Goal: Browse casually: Explore the website without a specific task or goal

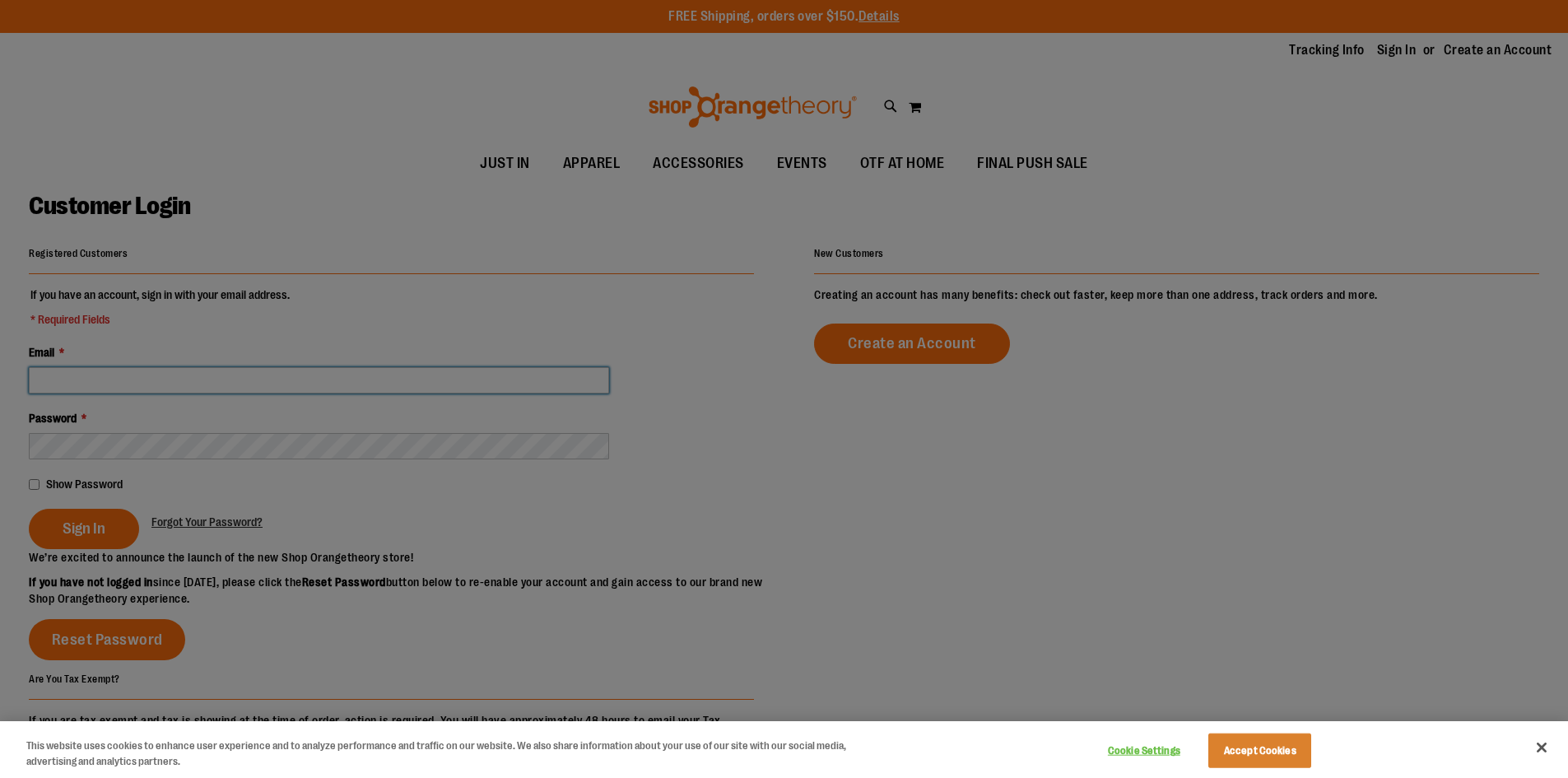
type input "**********"
click at [82, 525] on div at bounding box center [784, 389] width 1568 height 778
click at [1538, 743] on button "Close" at bounding box center [1542, 747] width 36 height 36
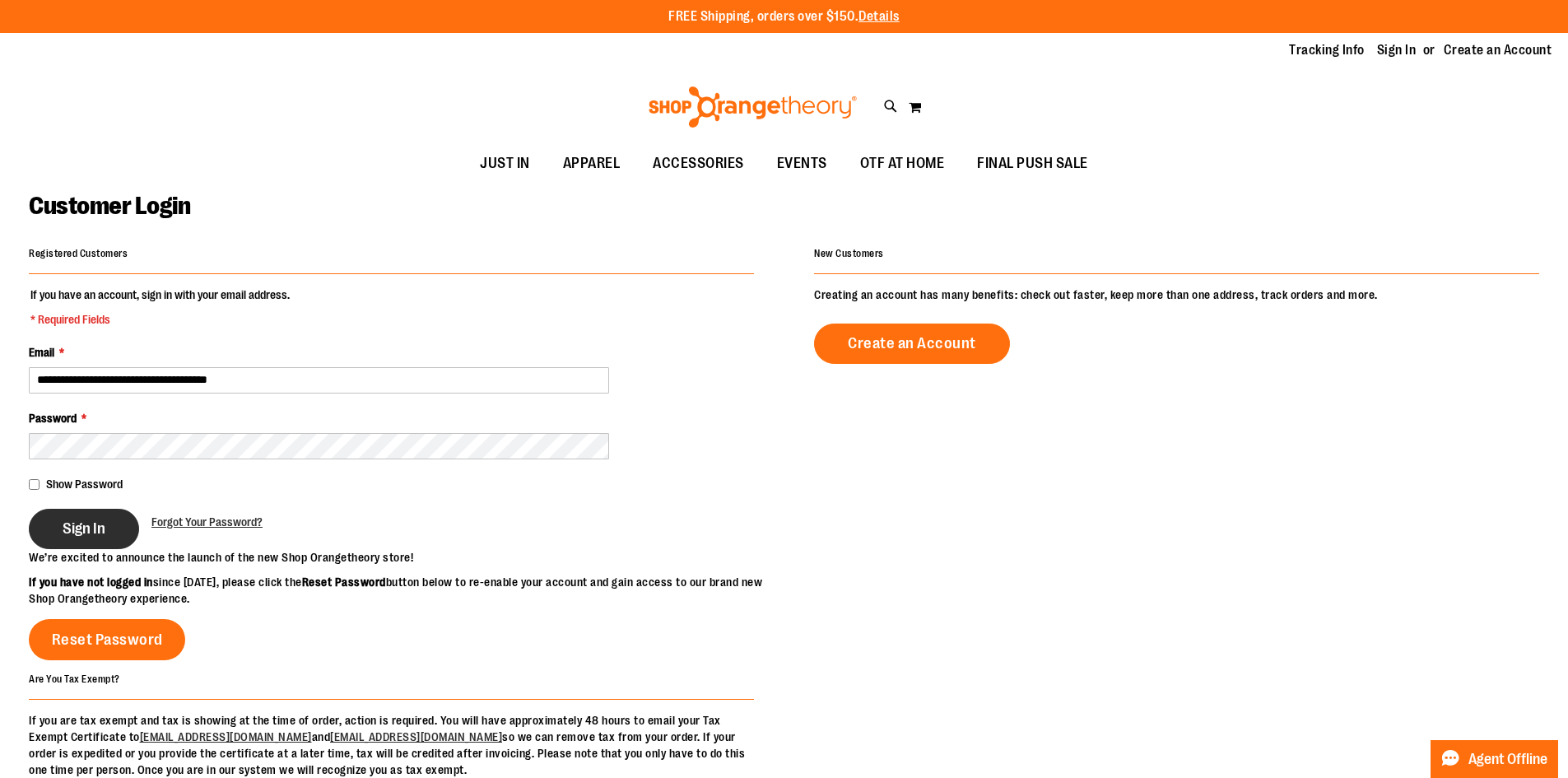
click at [61, 531] on button "Sign In" at bounding box center [84, 528] width 110 height 40
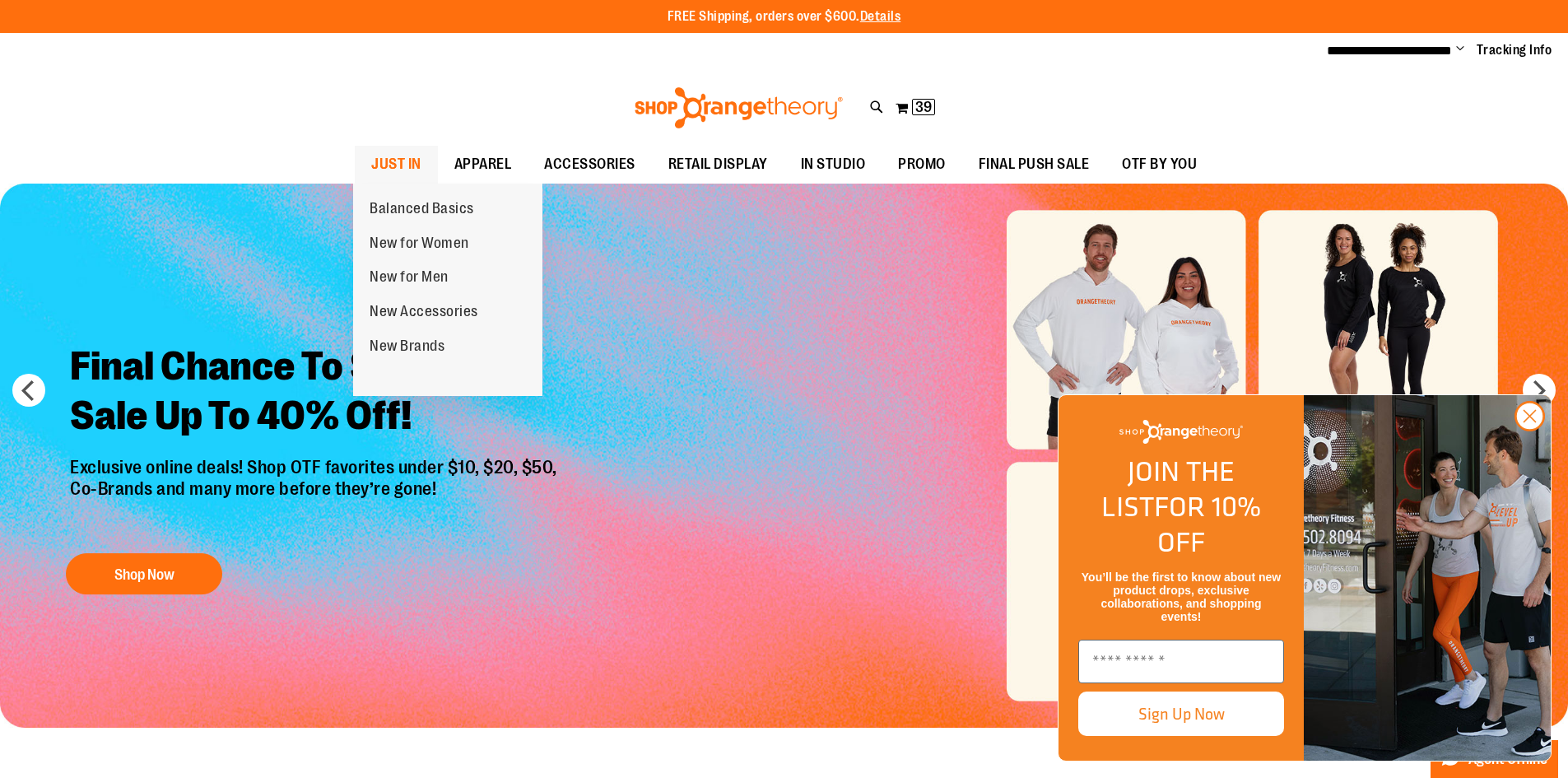
type input "**********"
click at [405, 171] on span "JUST IN" at bounding box center [396, 164] width 50 height 37
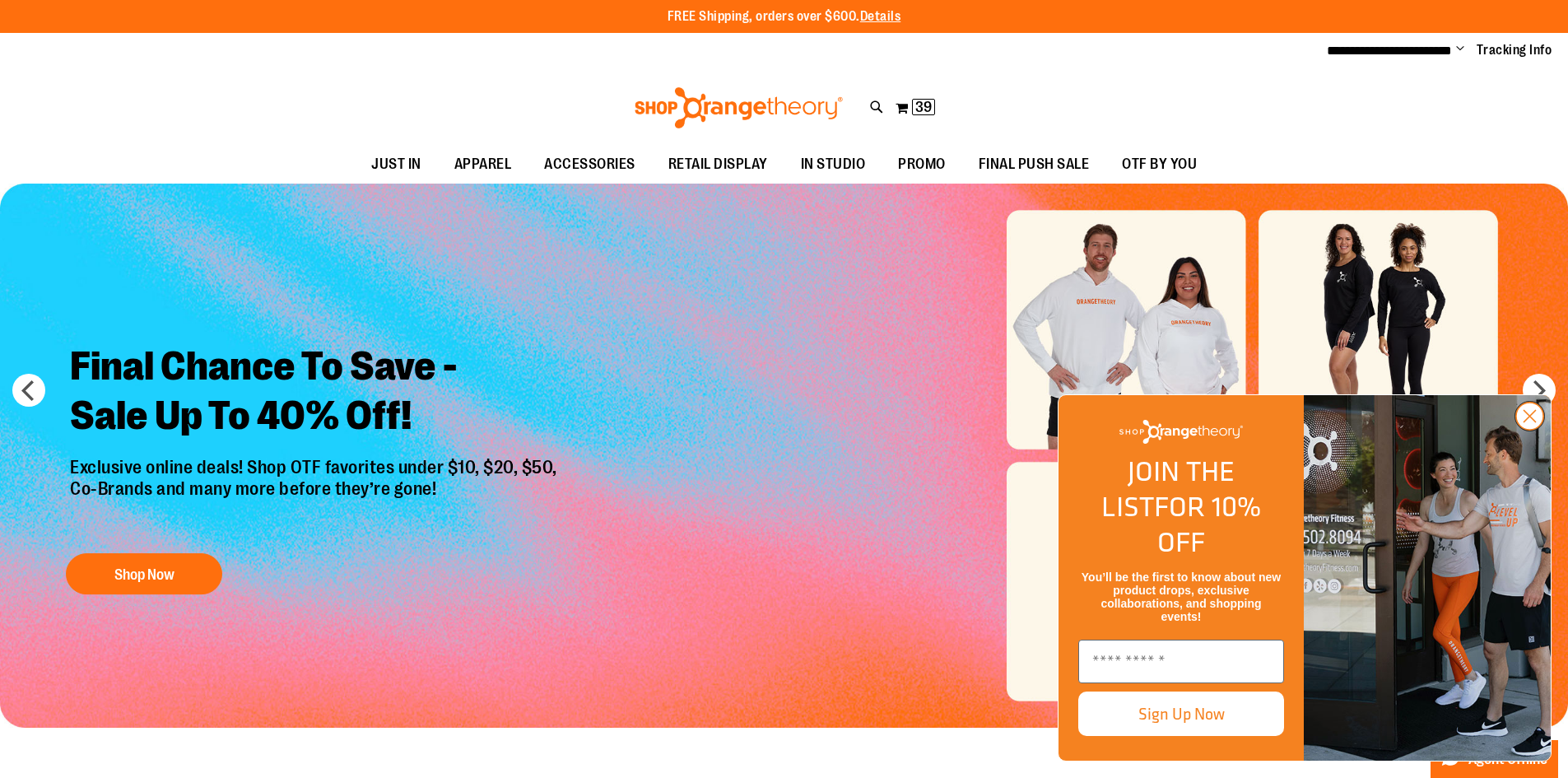
click at [1524, 430] on circle "Close dialog" at bounding box center [1530, 416] width 27 height 27
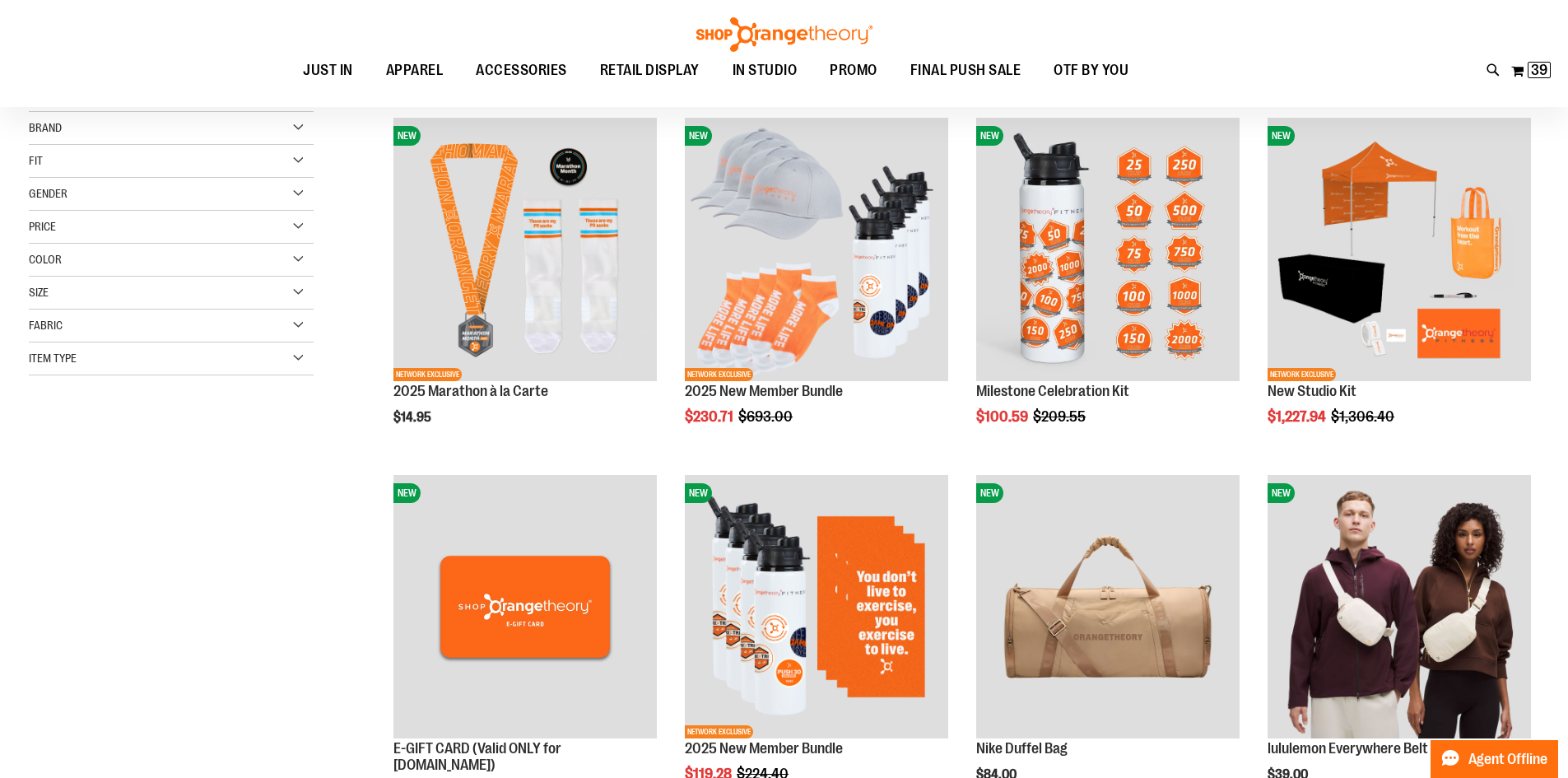
scroll to position [246, 0]
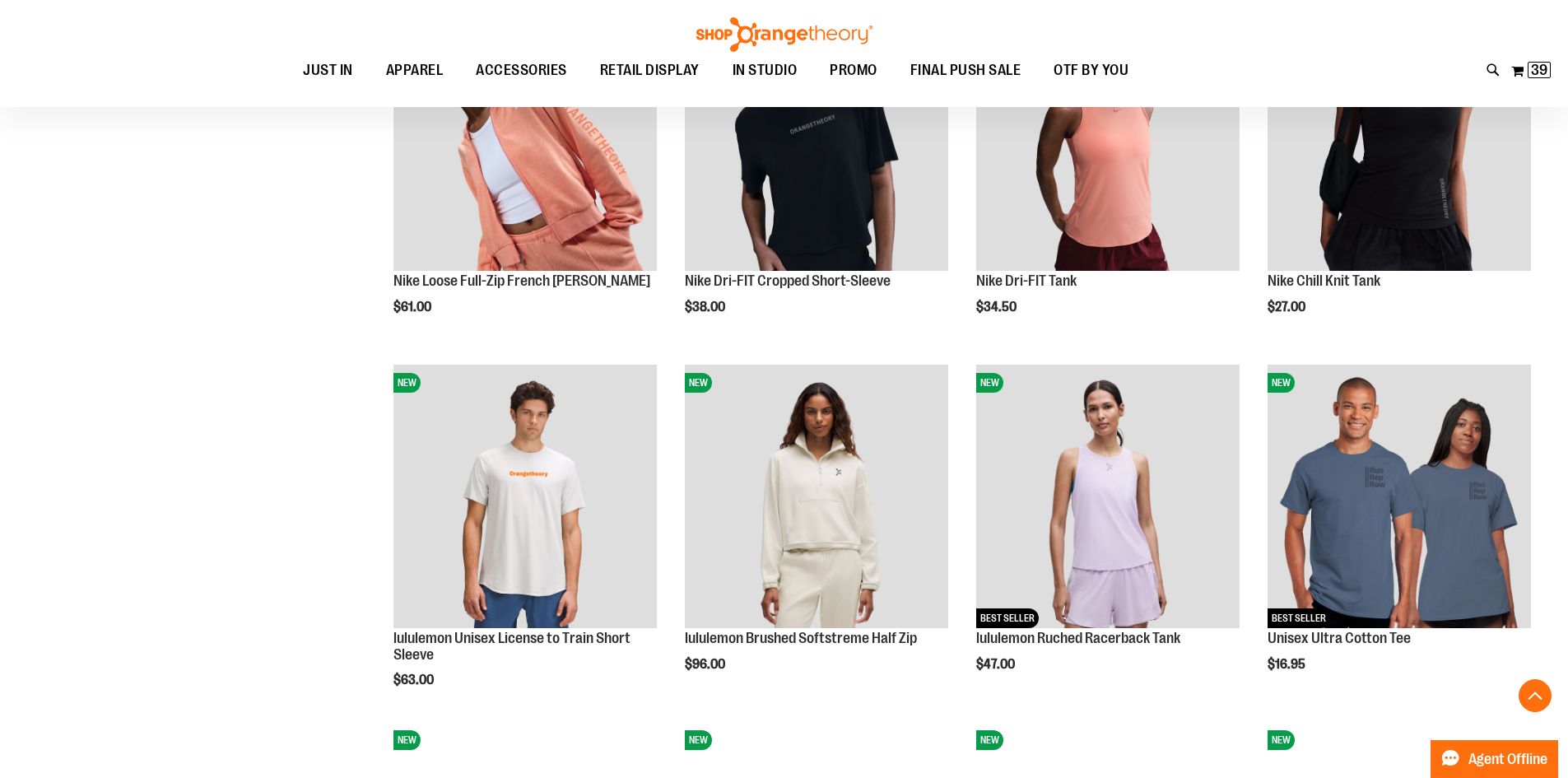
scroll to position [1481, 0]
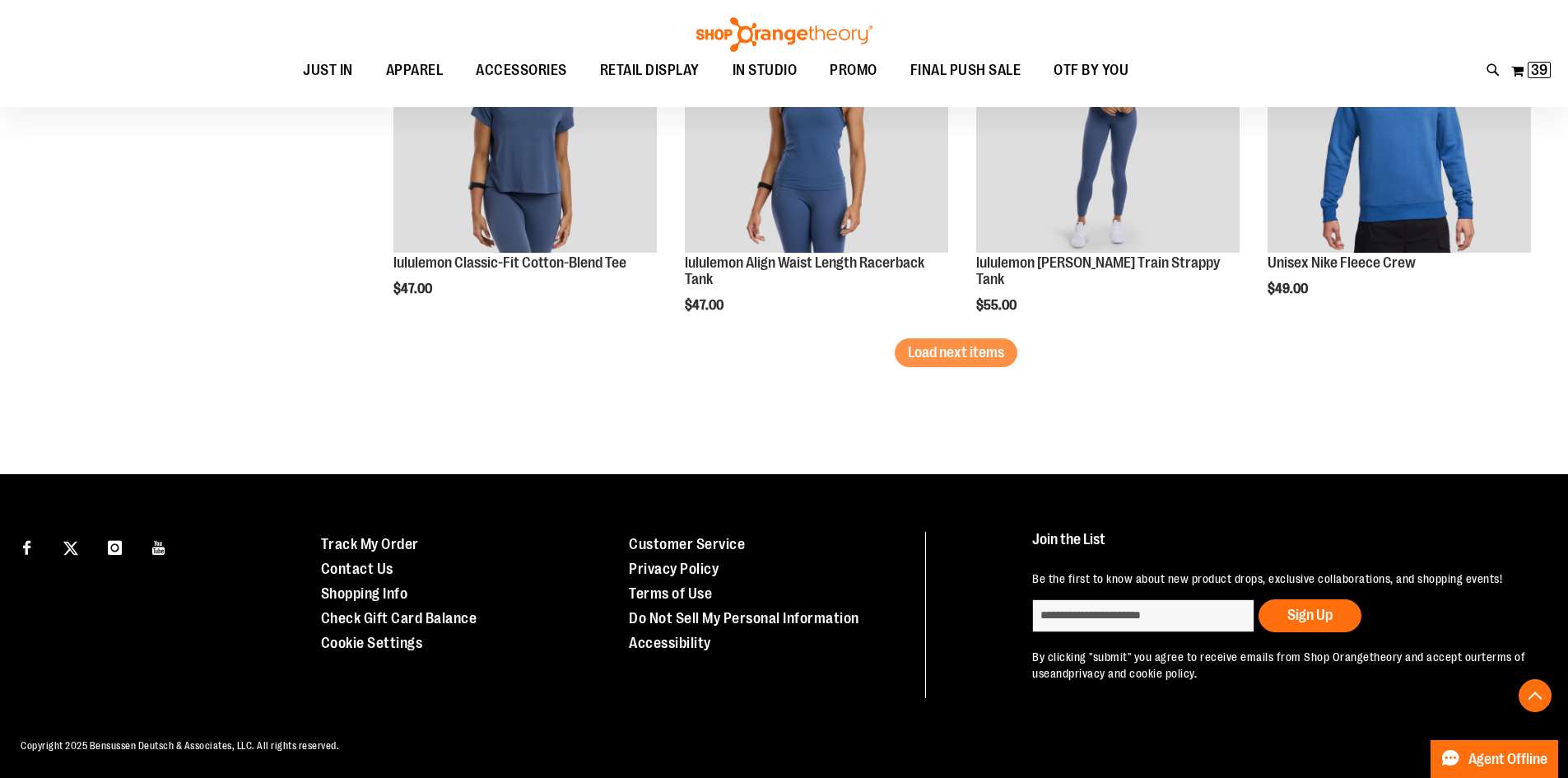
scroll to position [3209, 0]
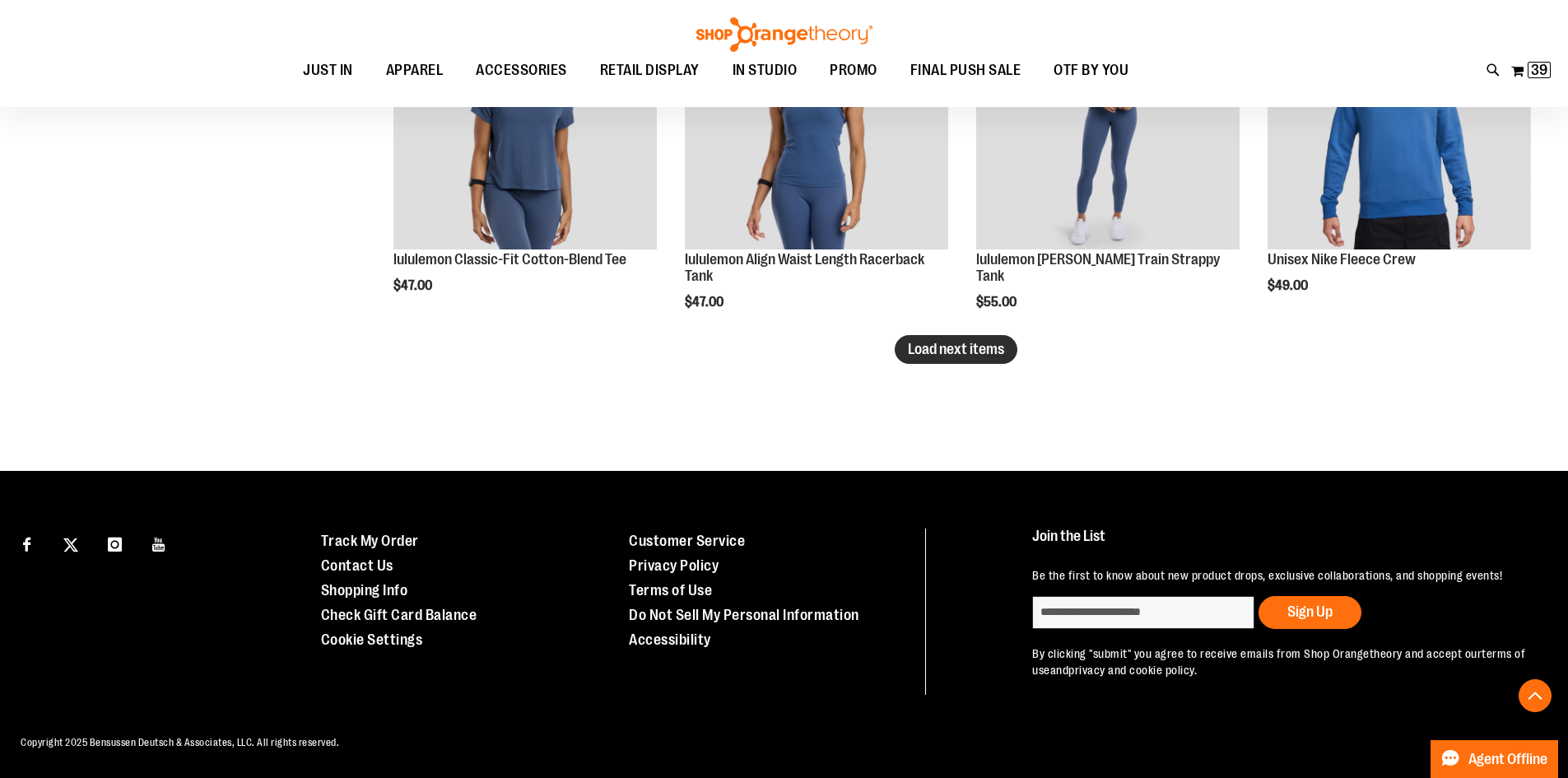
type input "**********"
click at [993, 348] on span "Load next items" at bounding box center [955, 348] width 96 height 16
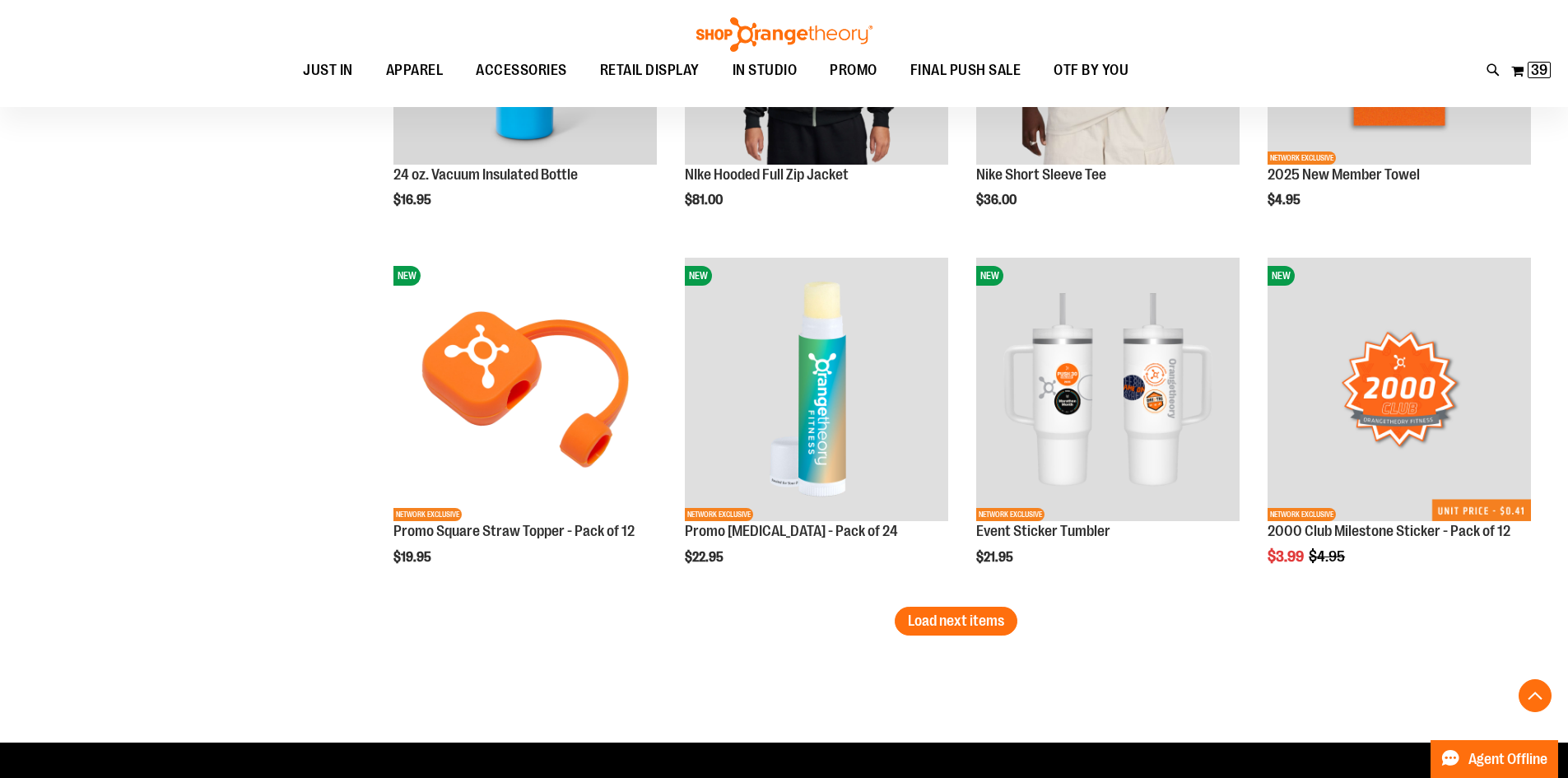
scroll to position [4032, 0]
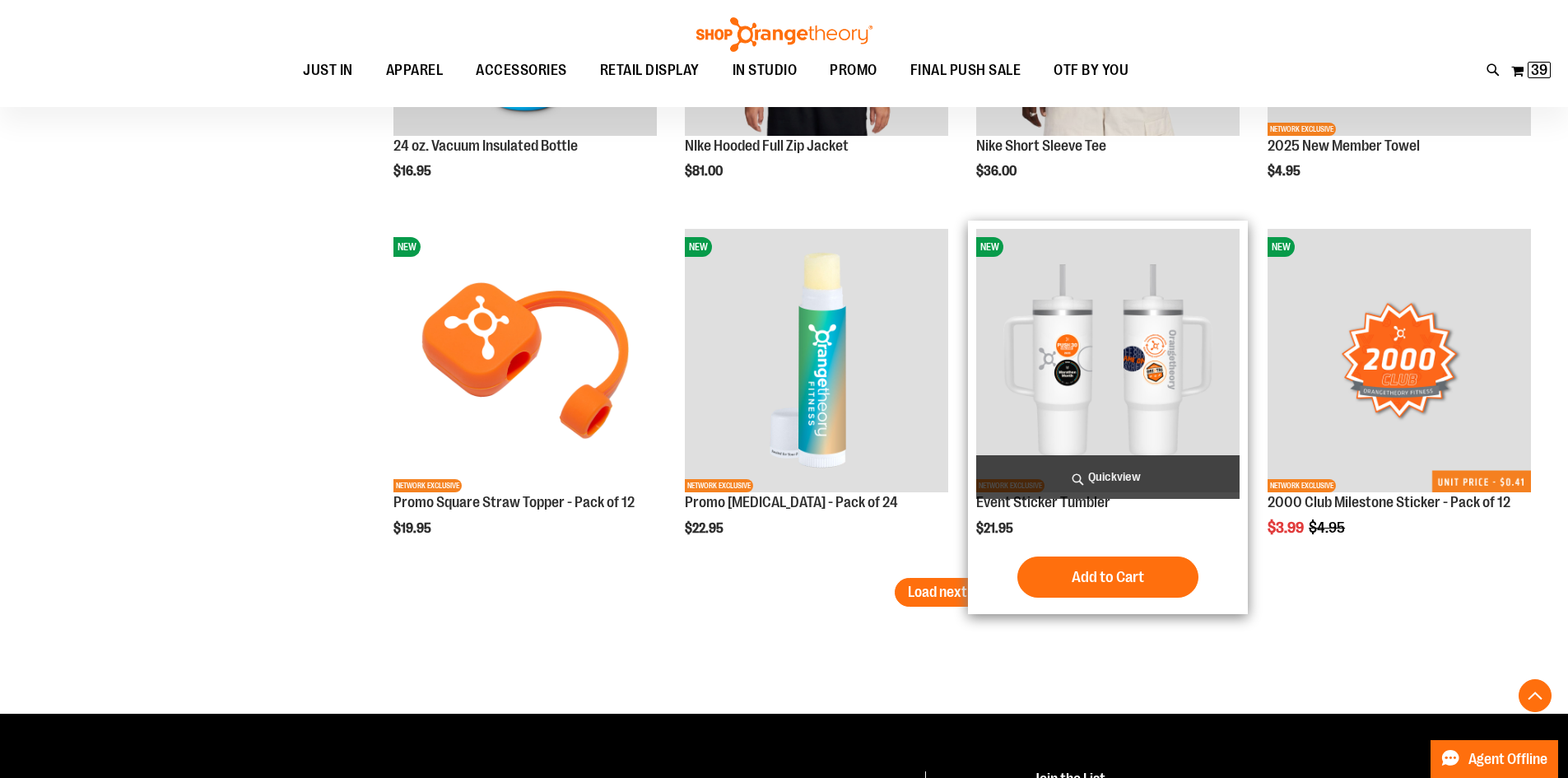
click at [991, 584] on div "Add to Cart In stock" at bounding box center [1107, 577] width 264 height 41
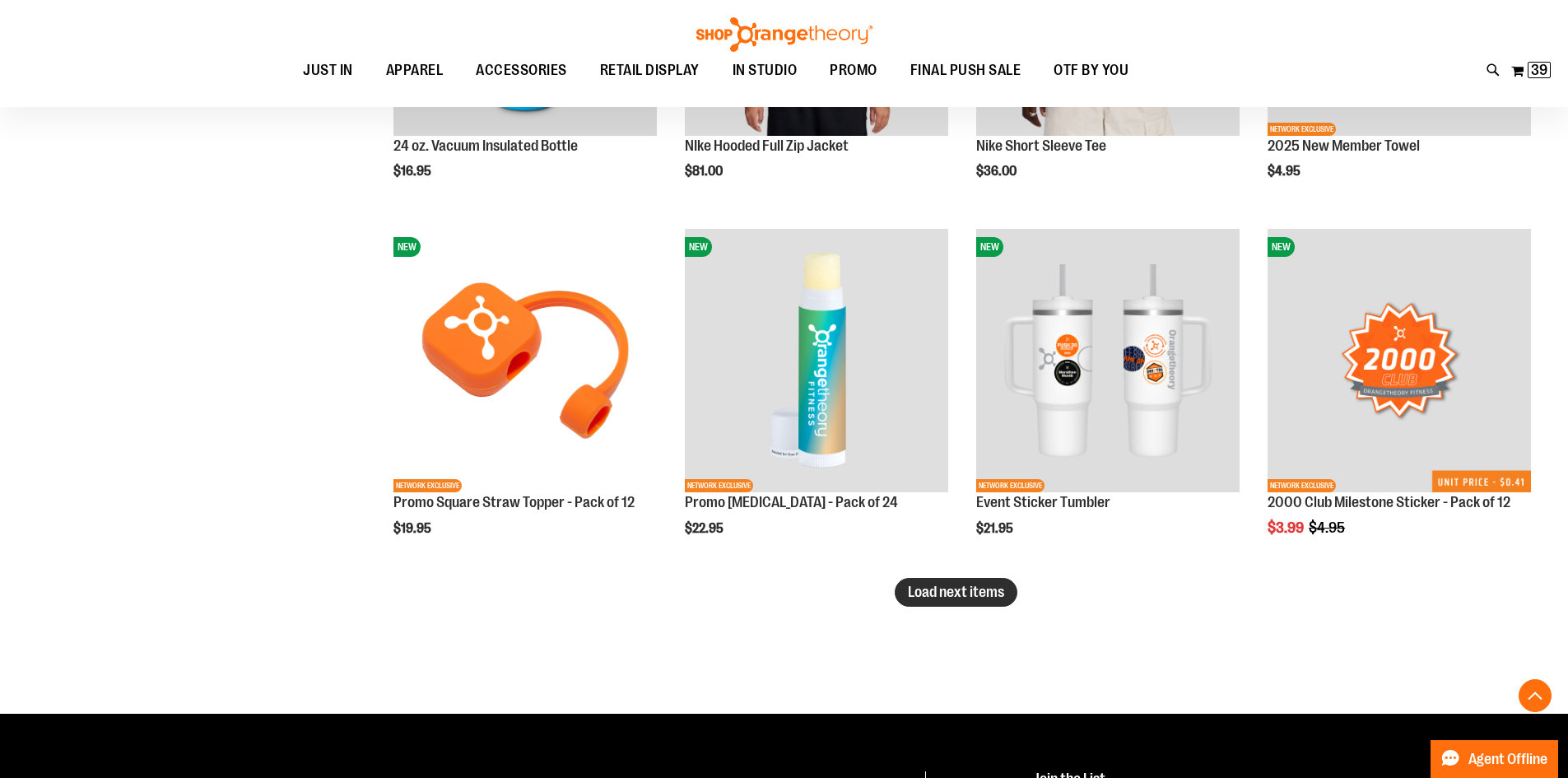
click at [930, 589] on span "Load next items" at bounding box center [955, 591] width 96 height 16
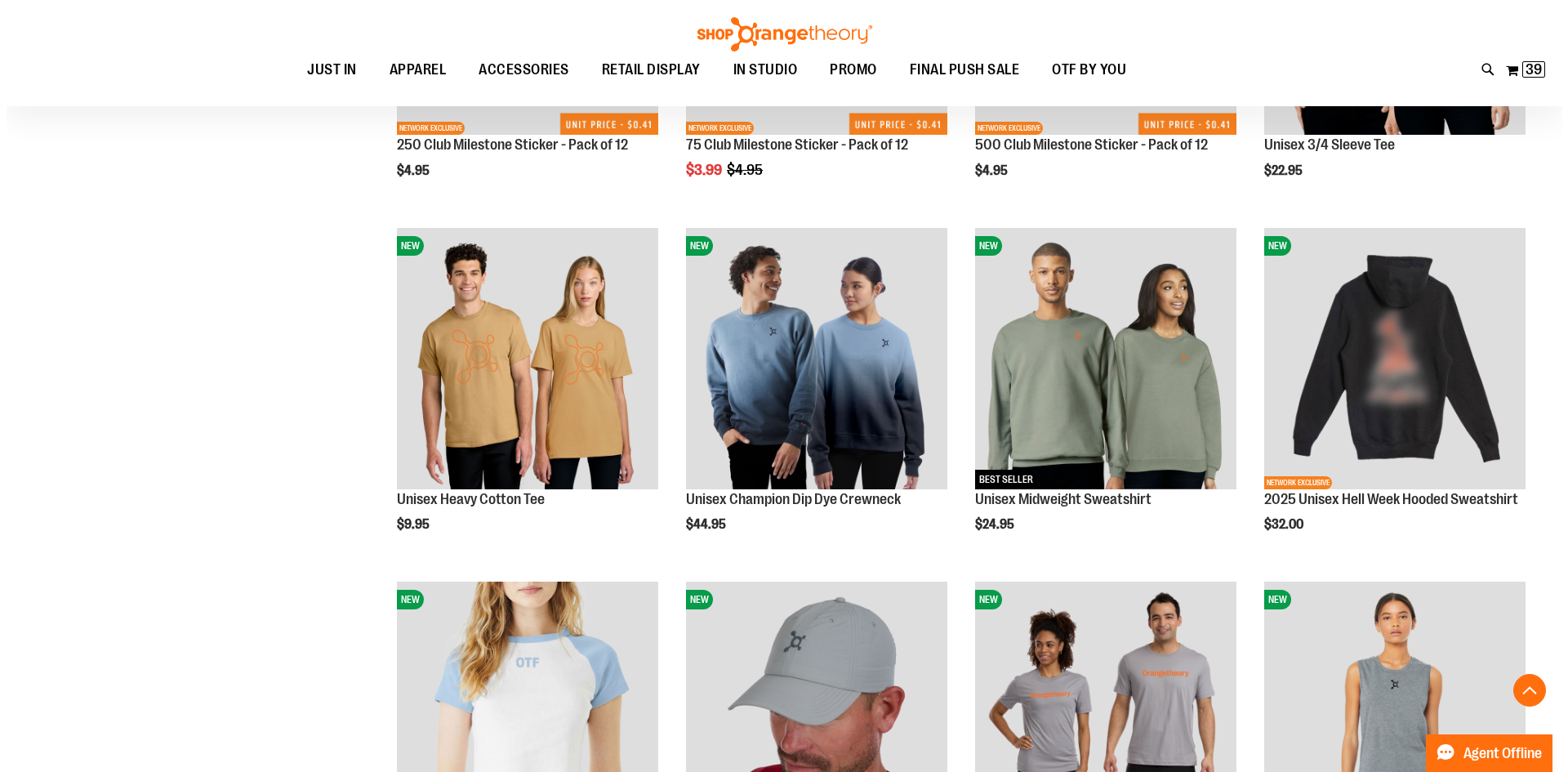
scroll to position [4736, 0]
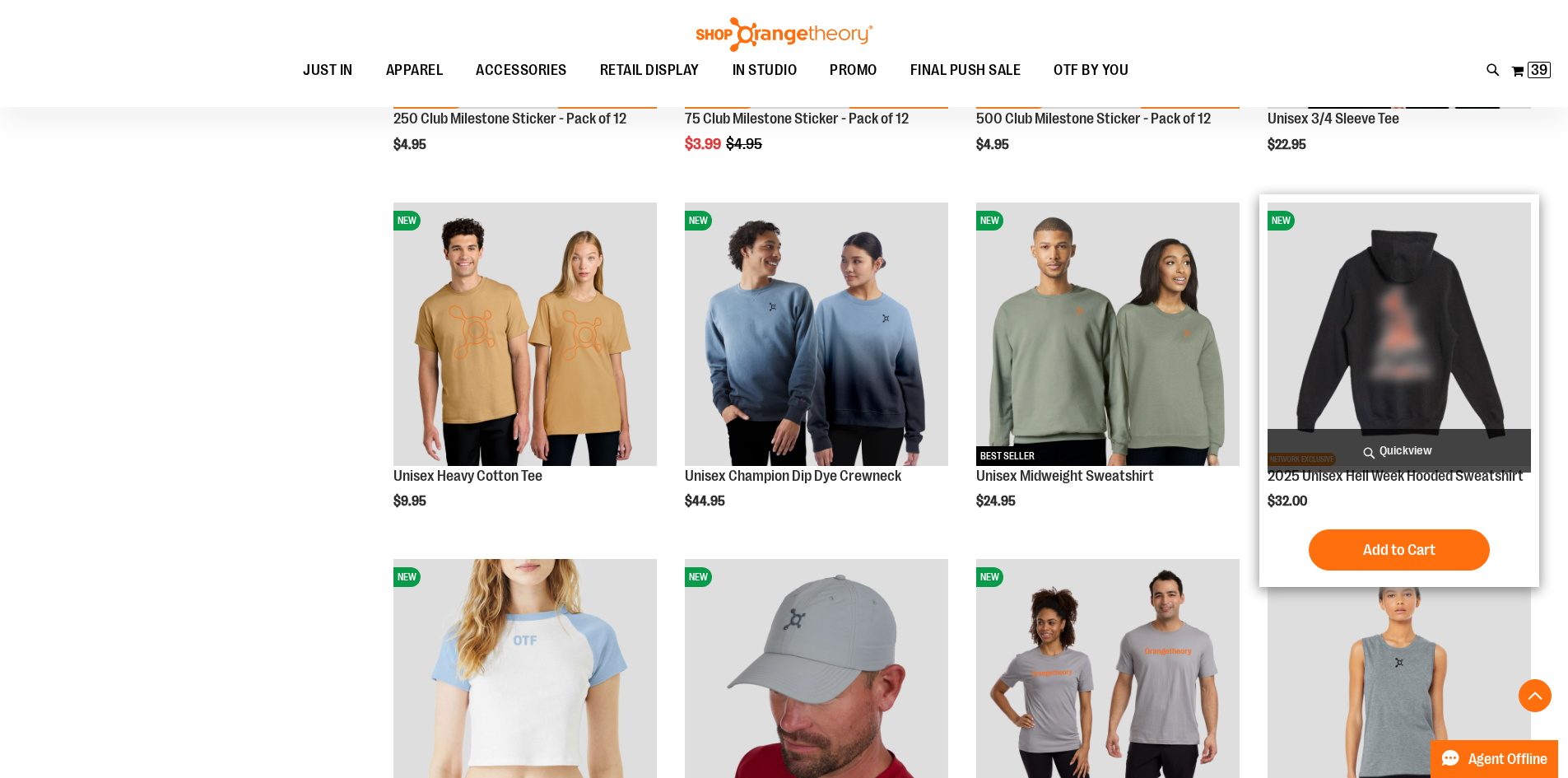
click at [1391, 323] on img "product" at bounding box center [1399, 334] width 264 height 264
click at [1409, 449] on span "Quickview" at bounding box center [1399, 450] width 264 height 44
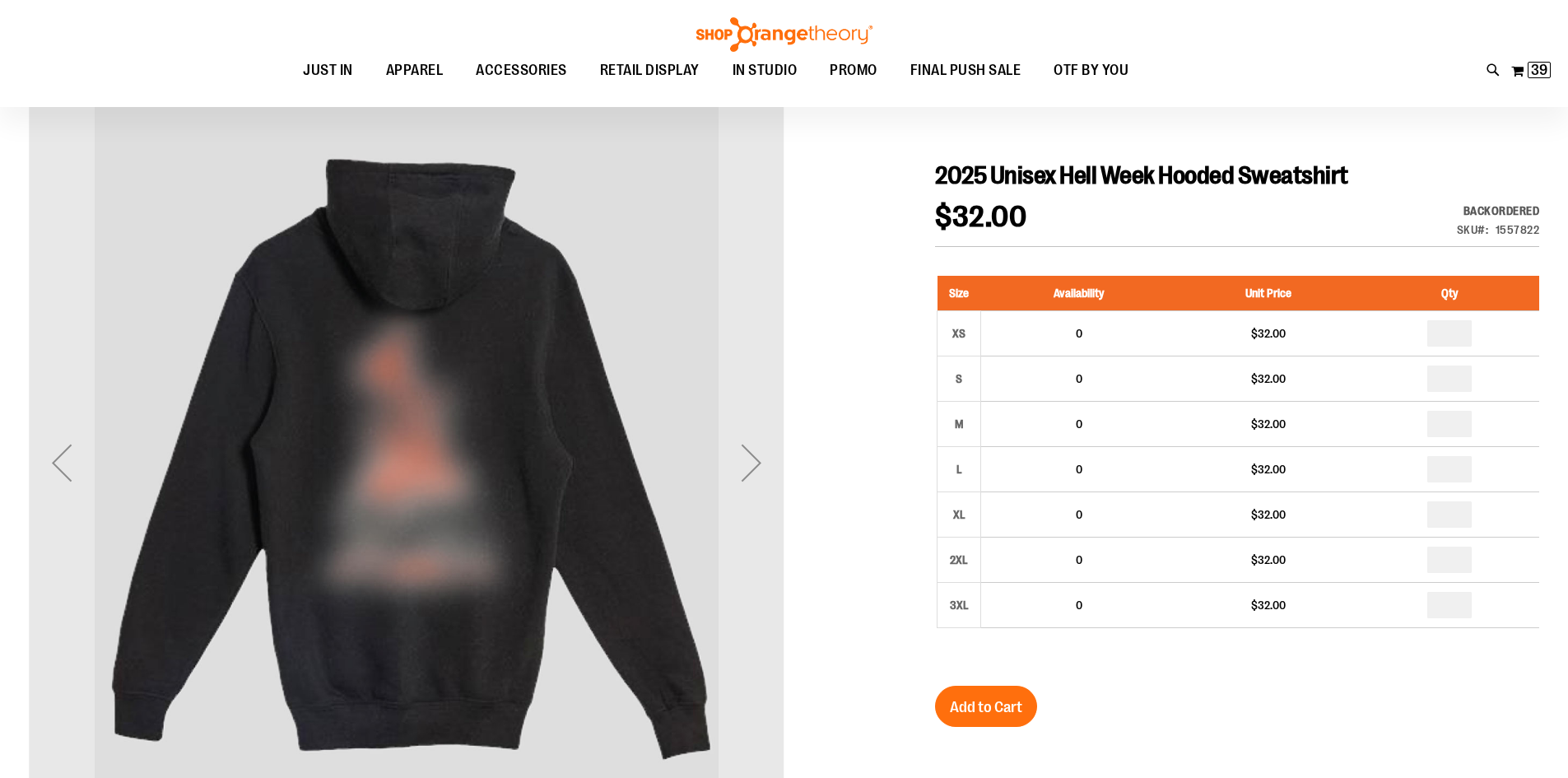
scroll to position [164, 0]
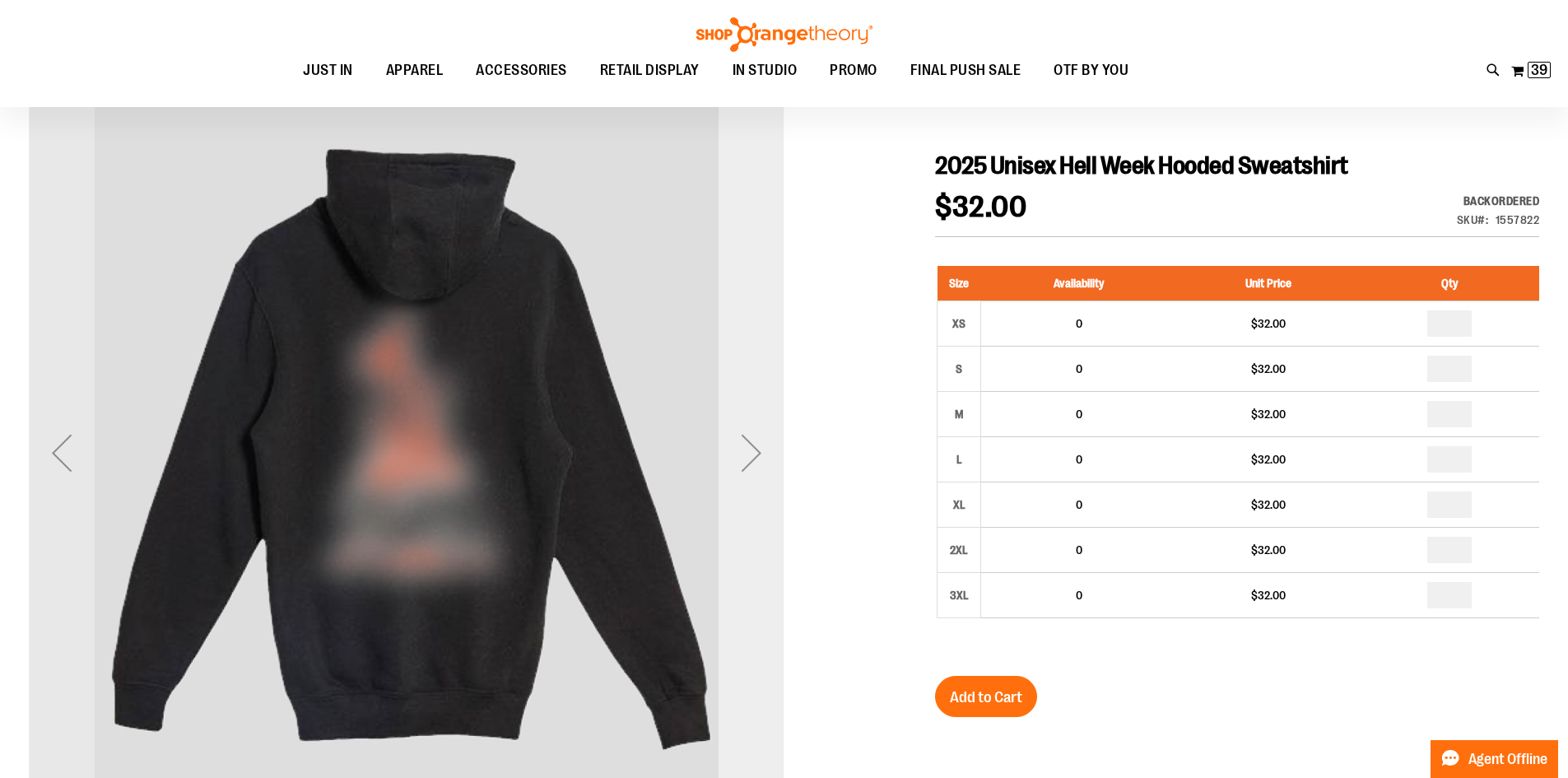
type input "**********"
click at [745, 456] on div "Next" at bounding box center [751, 452] width 66 height 66
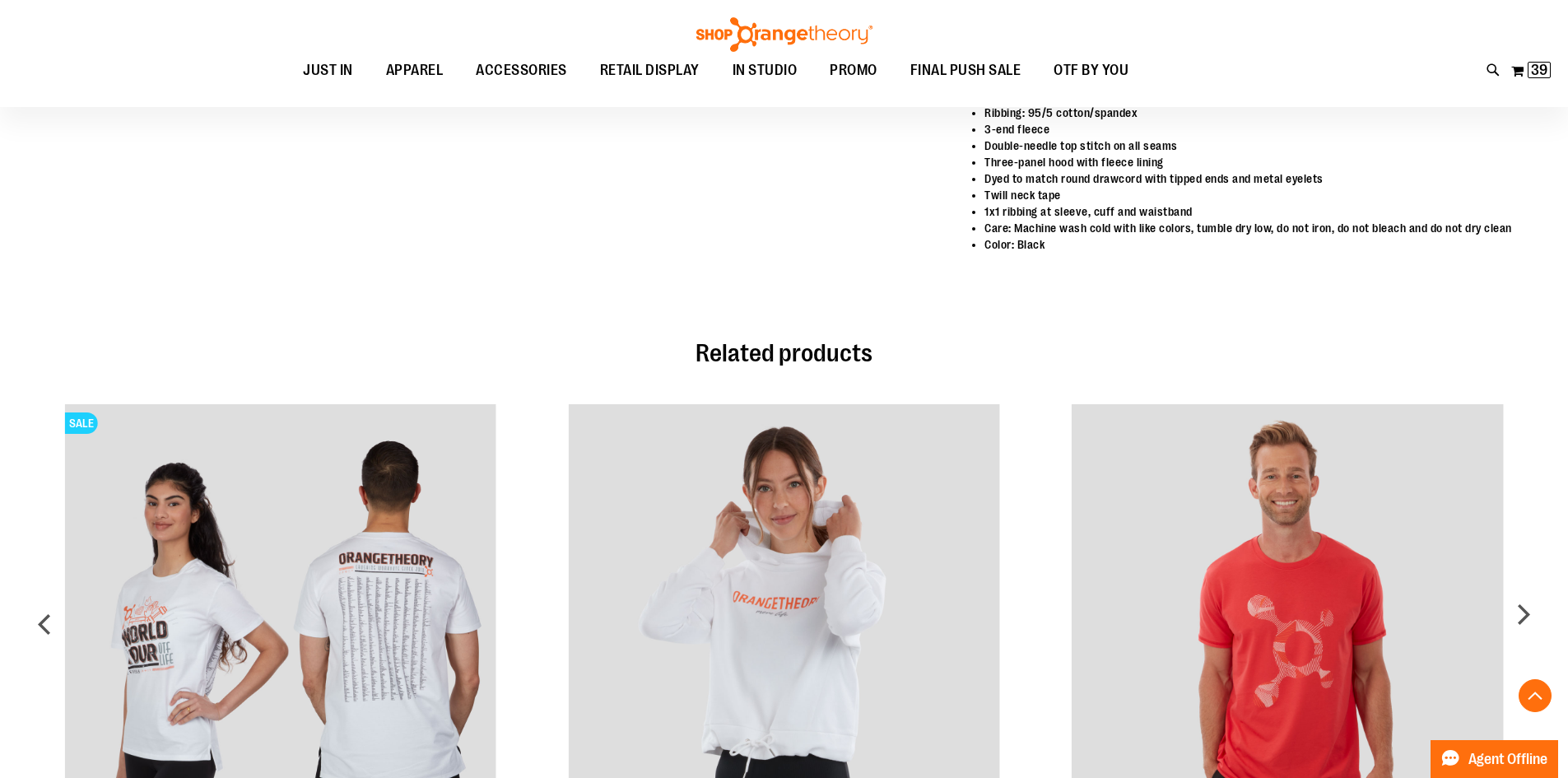
scroll to position [1152, 0]
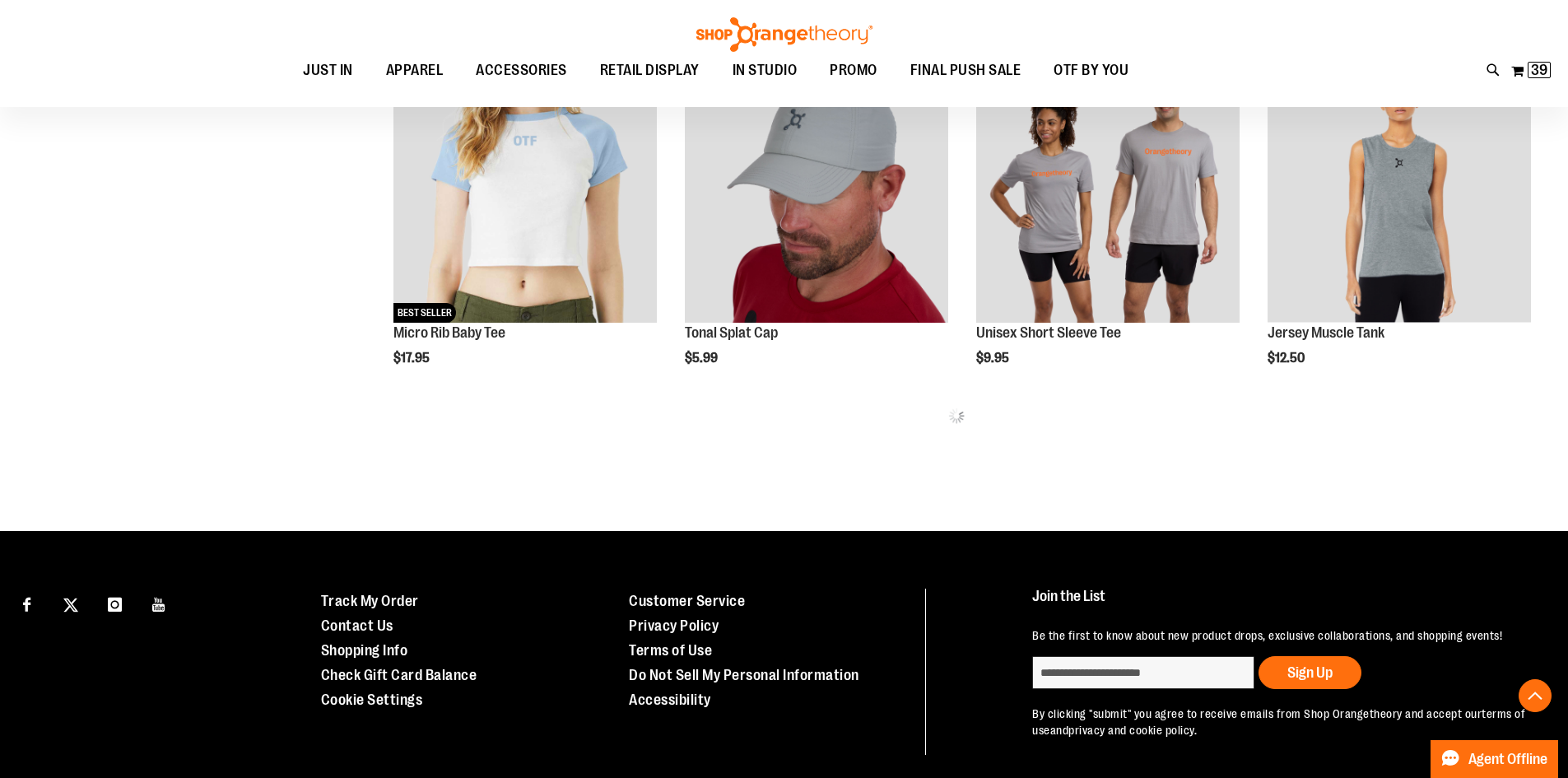
scroll to position [926, 0]
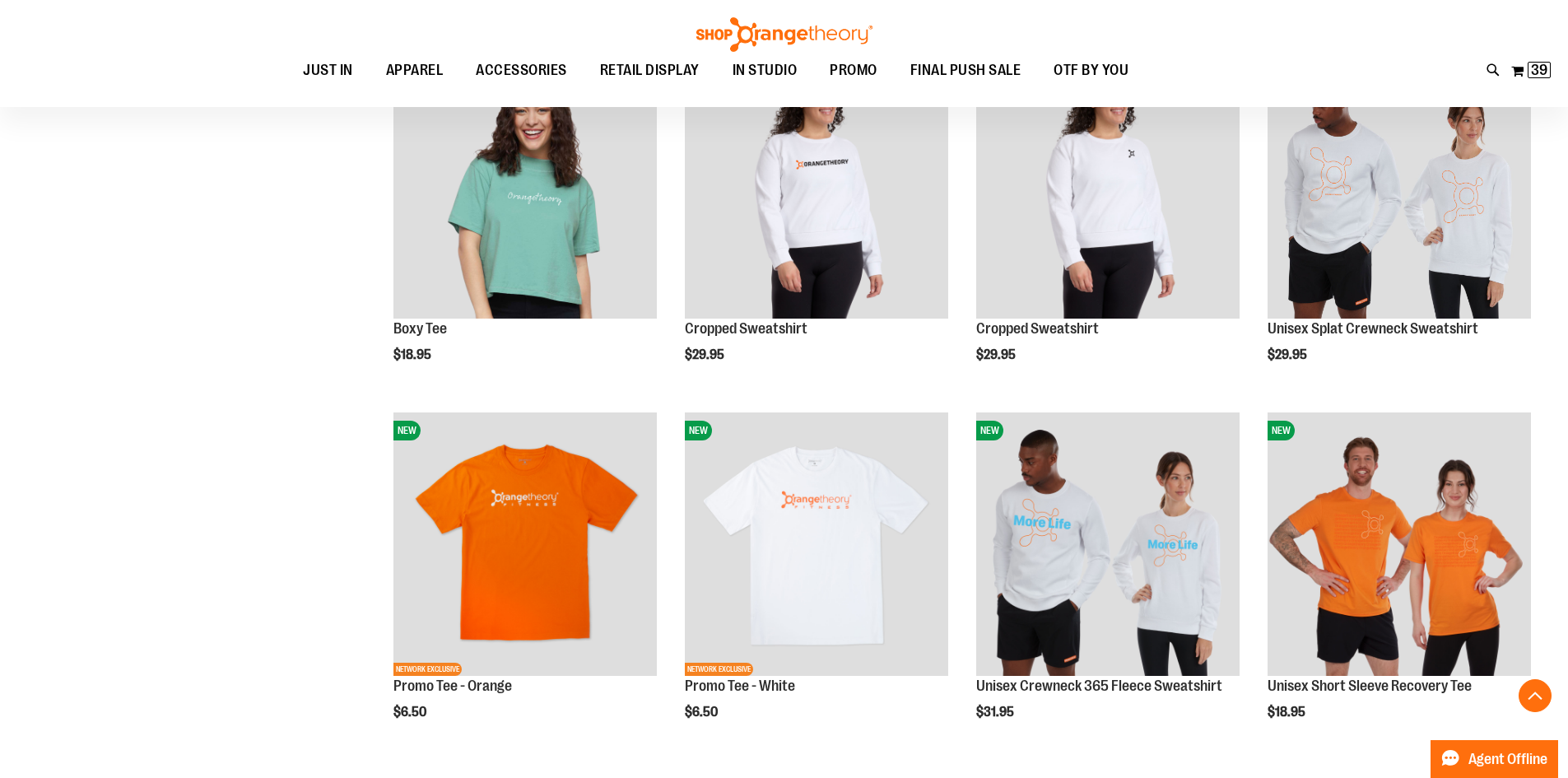
scroll to position [1420, 0]
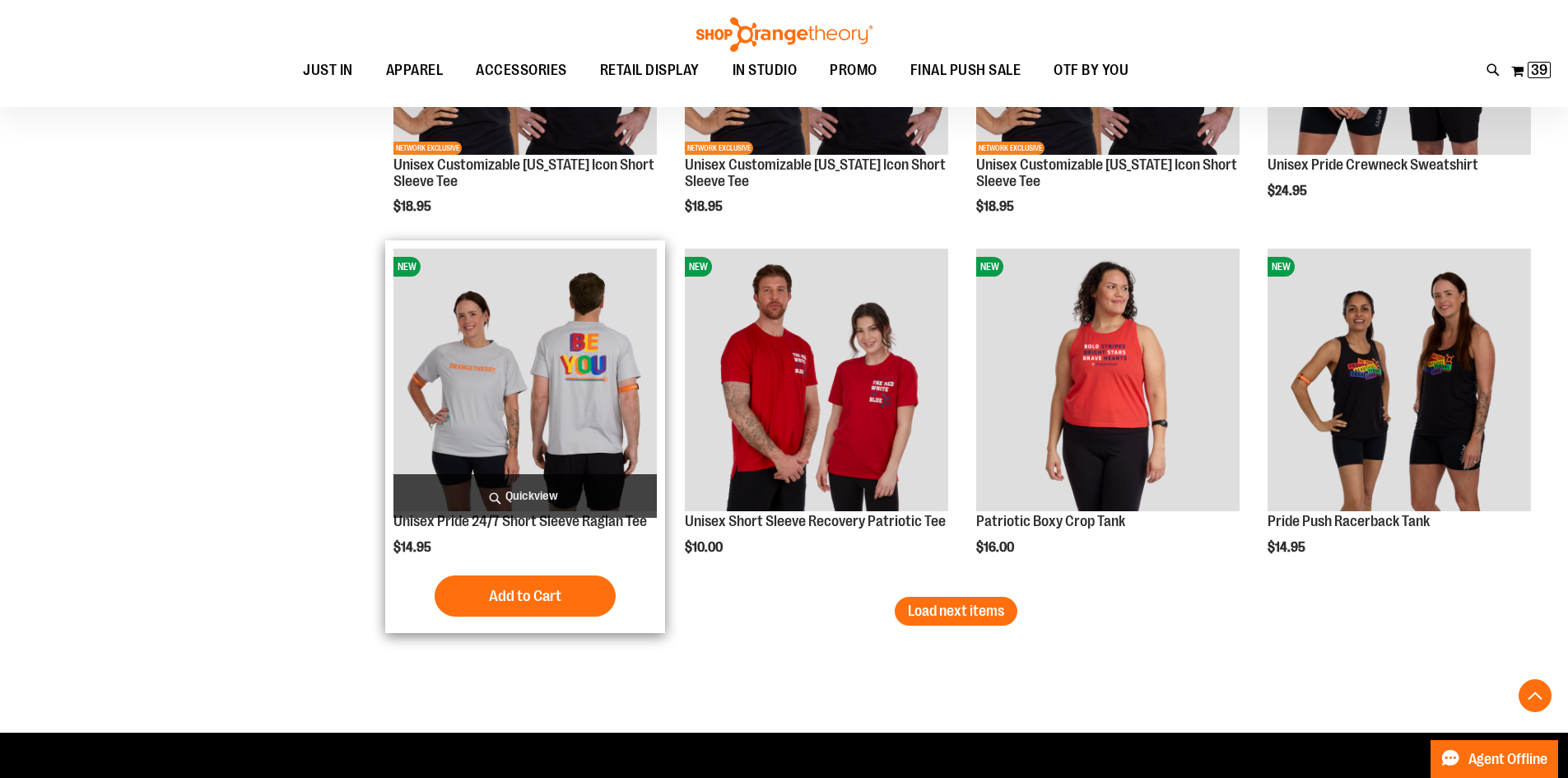
scroll to position [2984, 0]
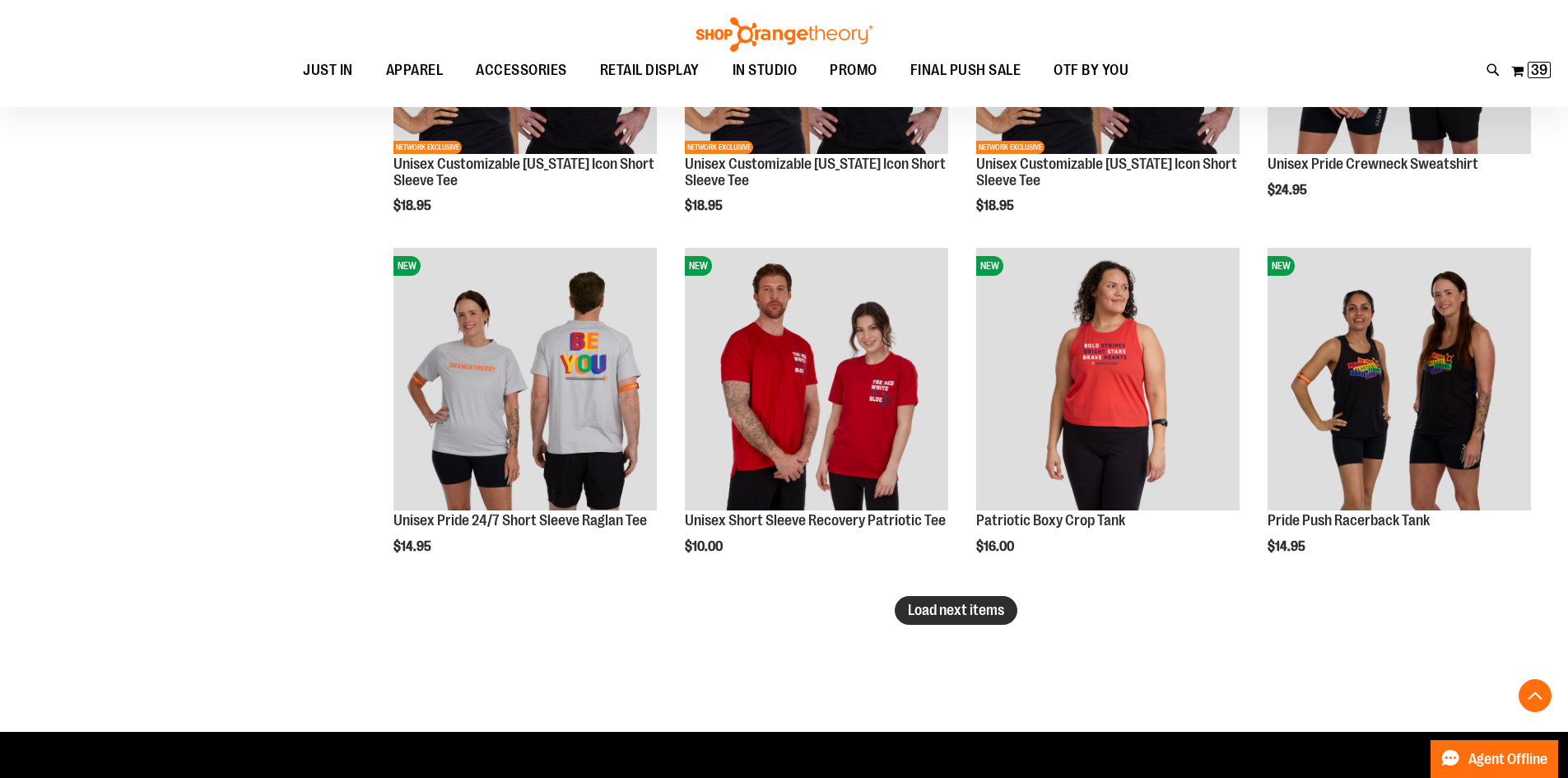
type input "**********"
click at [983, 618] on span "Load next items" at bounding box center [955, 609] width 96 height 16
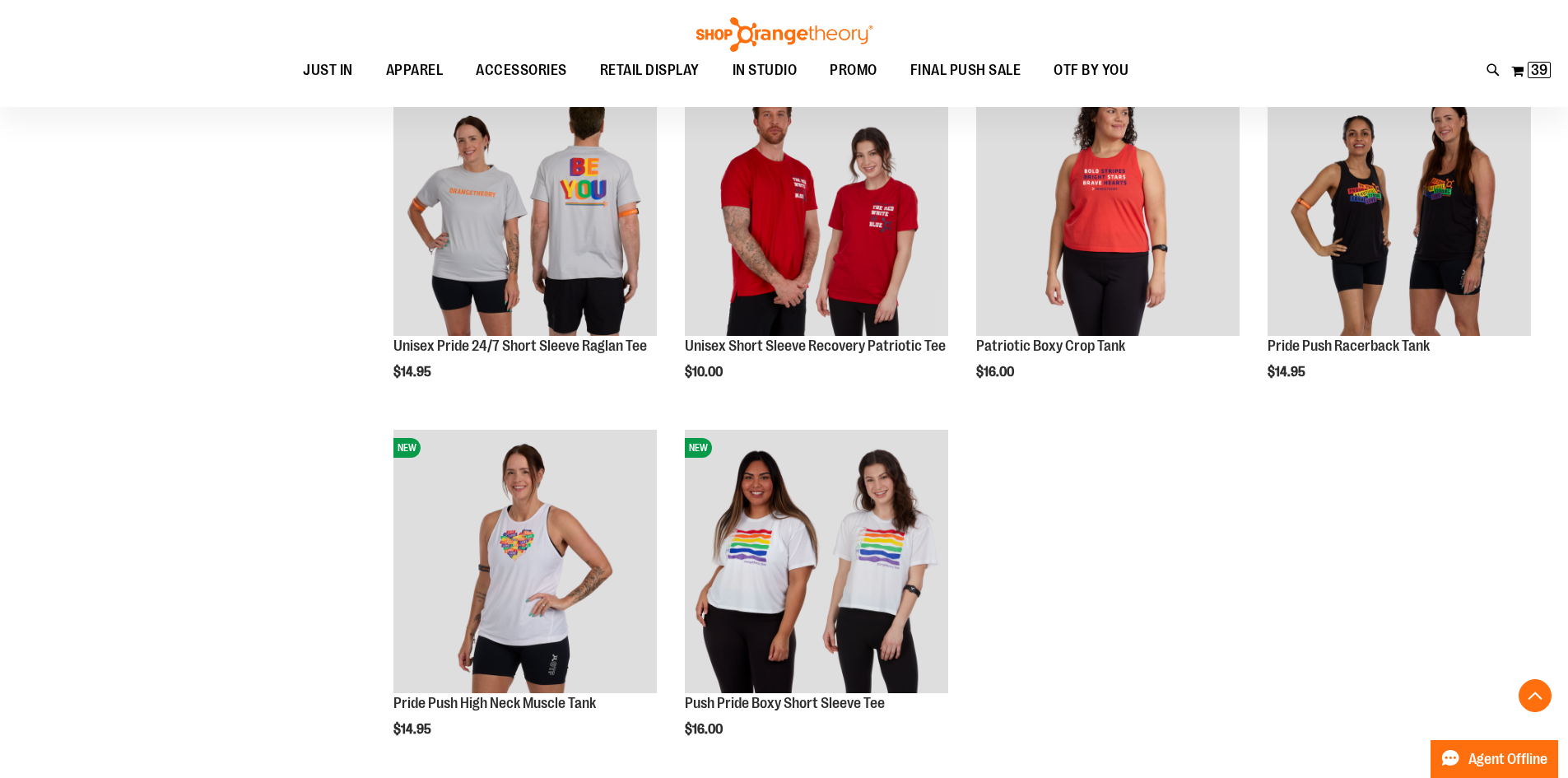
scroll to position [3231, 0]
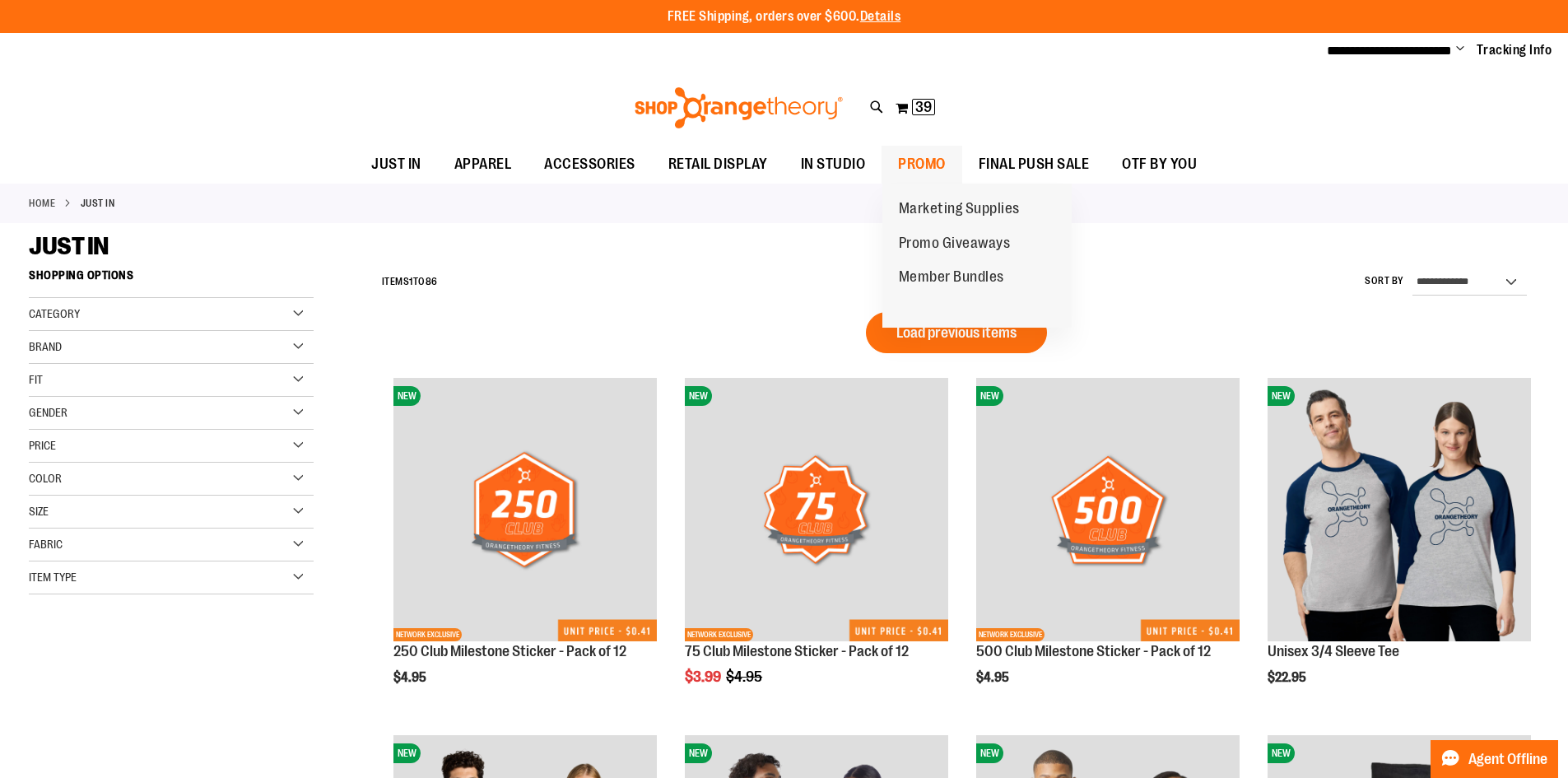
click at [920, 167] on span "PROMO" at bounding box center [922, 164] width 48 height 37
click at [923, 161] on span "PROMO" at bounding box center [922, 164] width 48 height 37
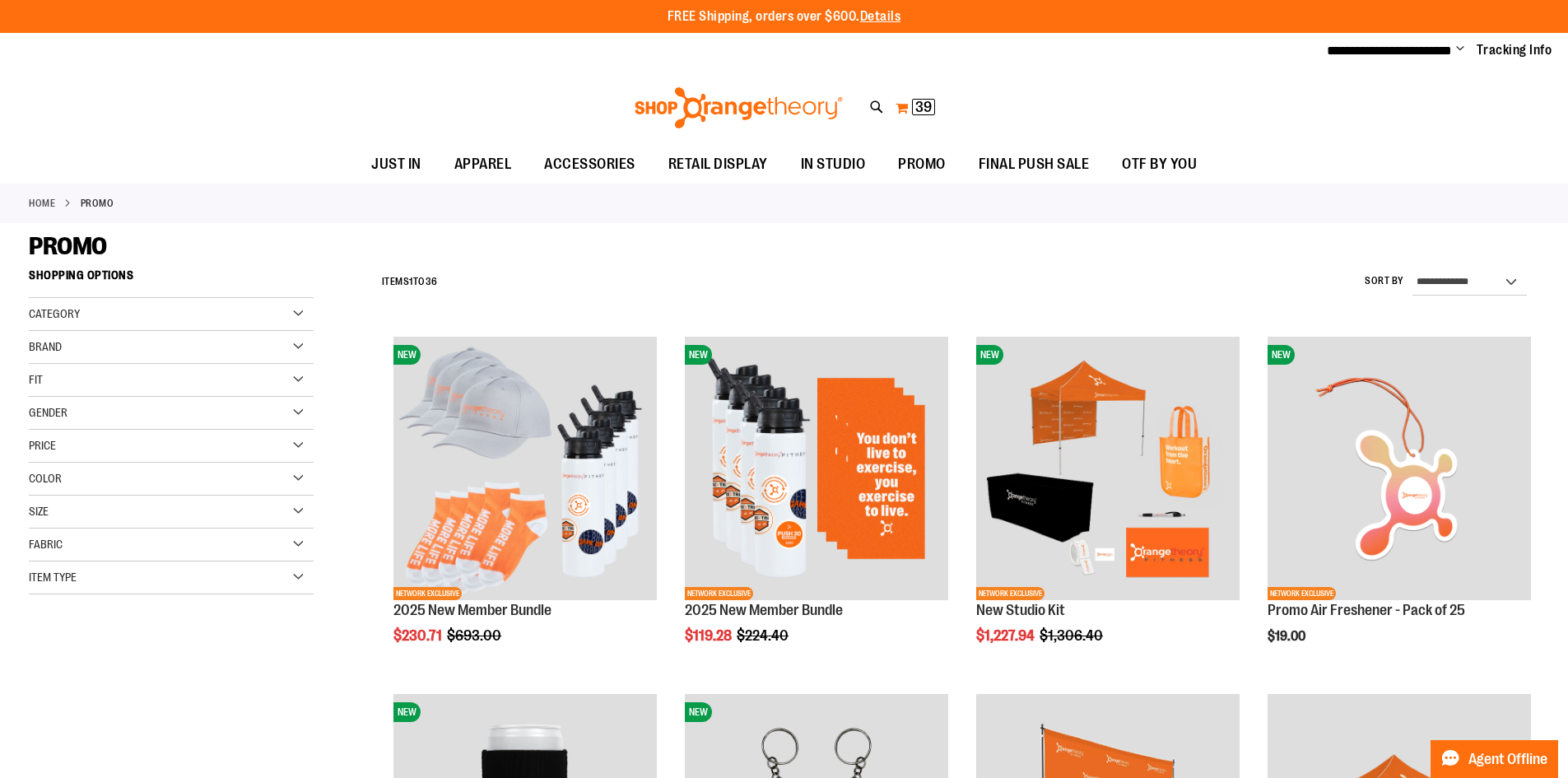
type input "**********"
click at [900, 110] on button "My Cart 39 39 items" at bounding box center [915, 107] width 41 height 26
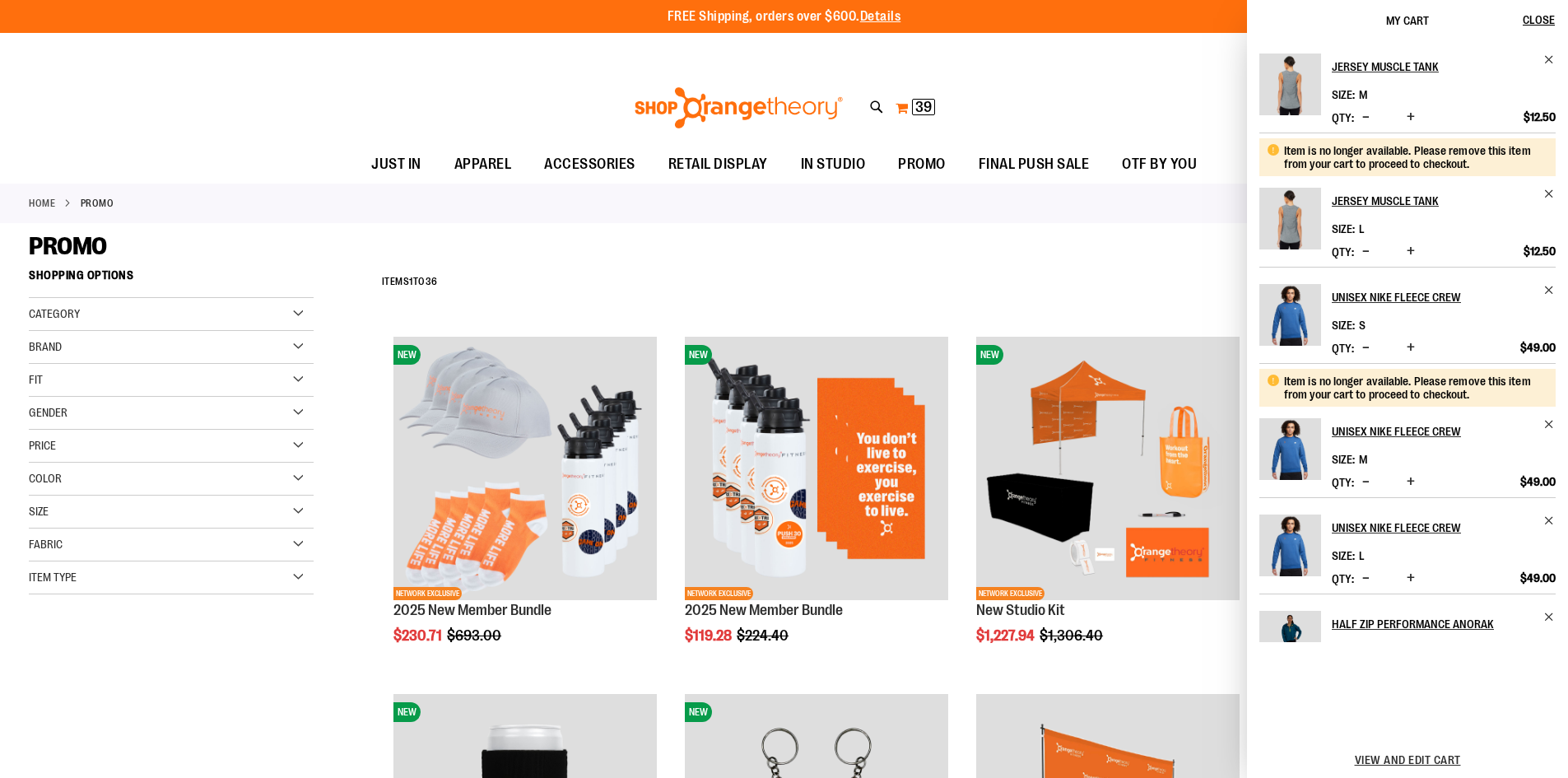
click at [900, 110] on button "My Cart 39 39 items" at bounding box center [915, 107] width 41 height 26
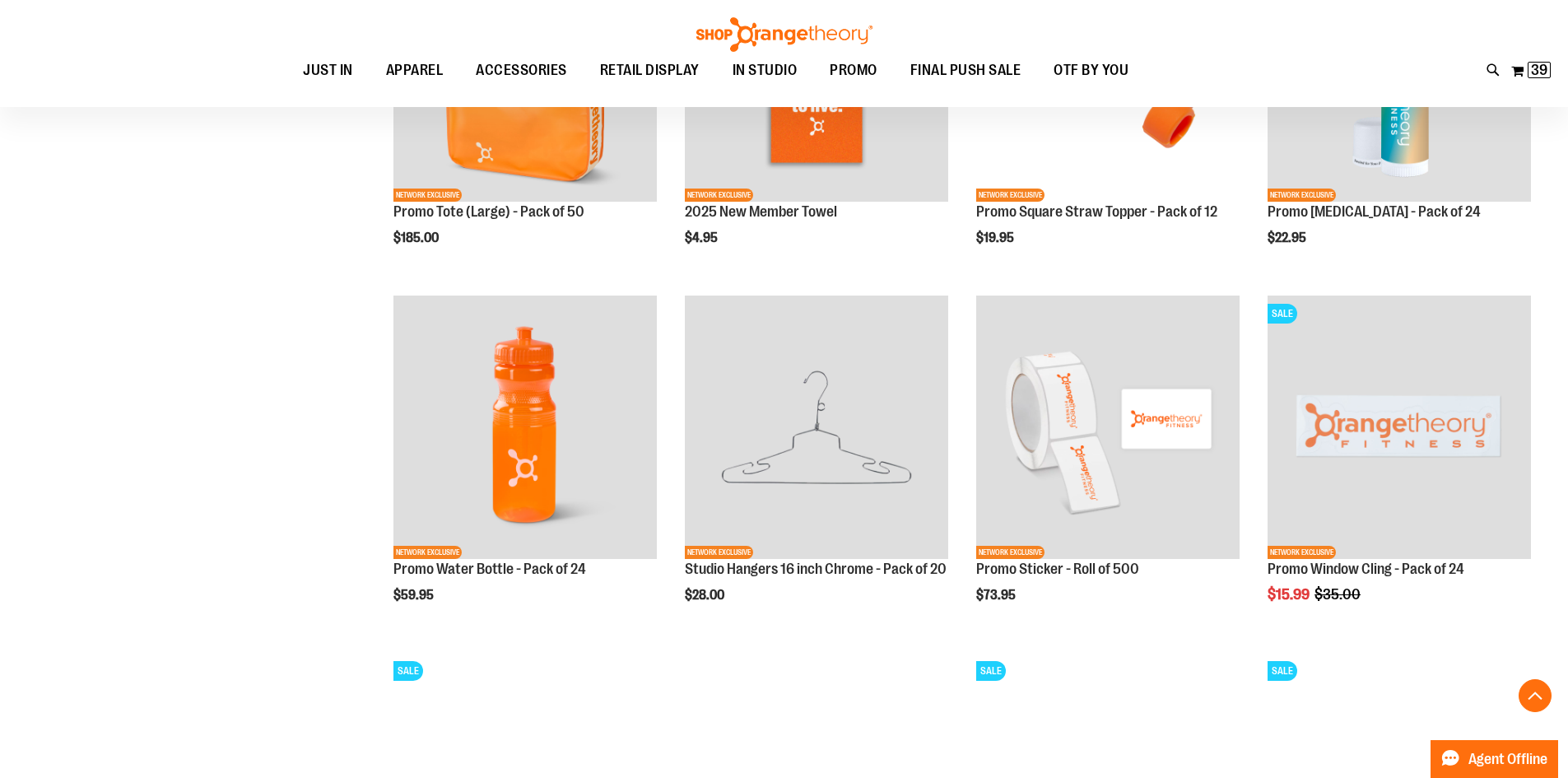
scroll to position [1478, 0]
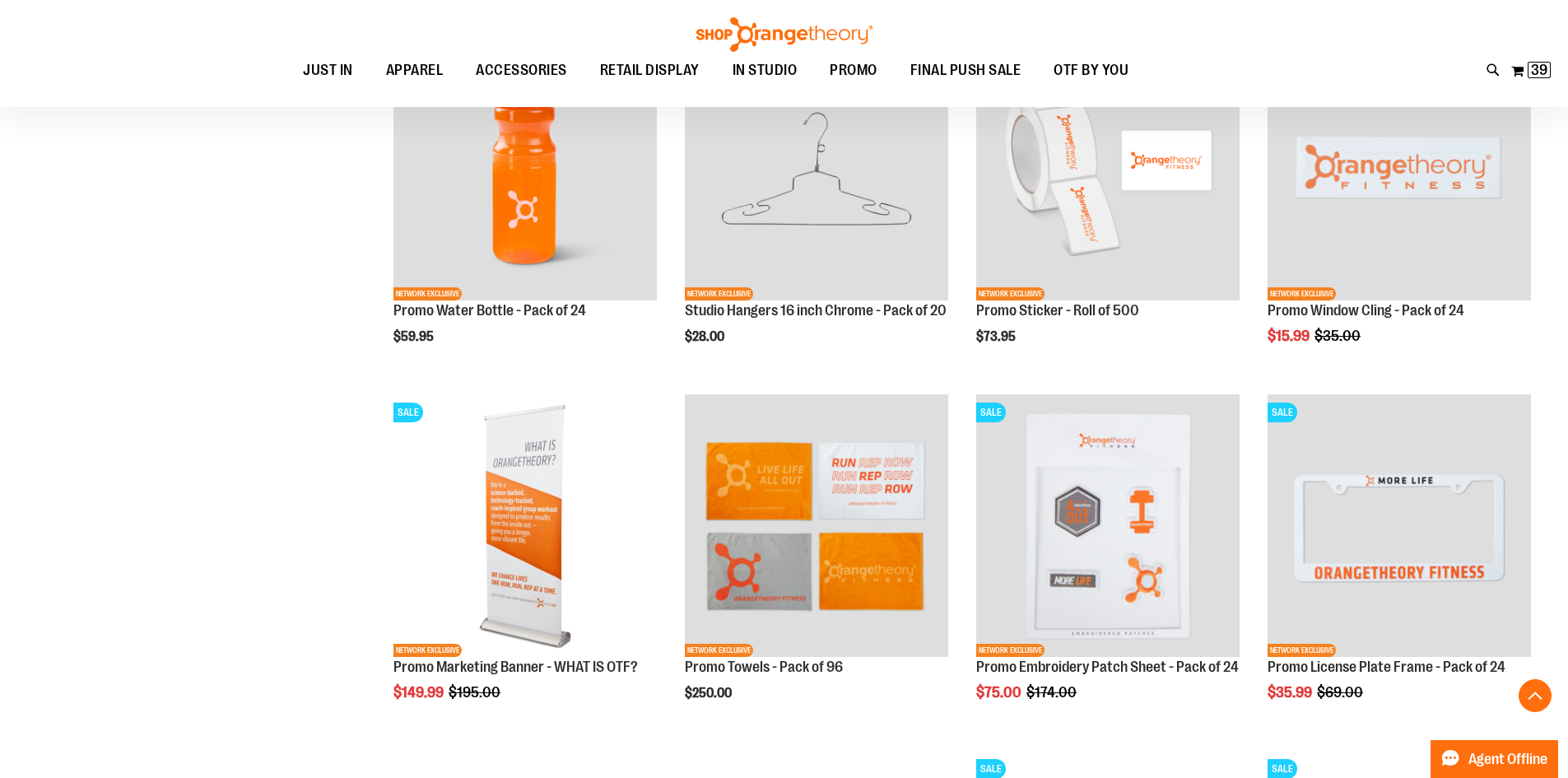
scroll to position [1725, 0]
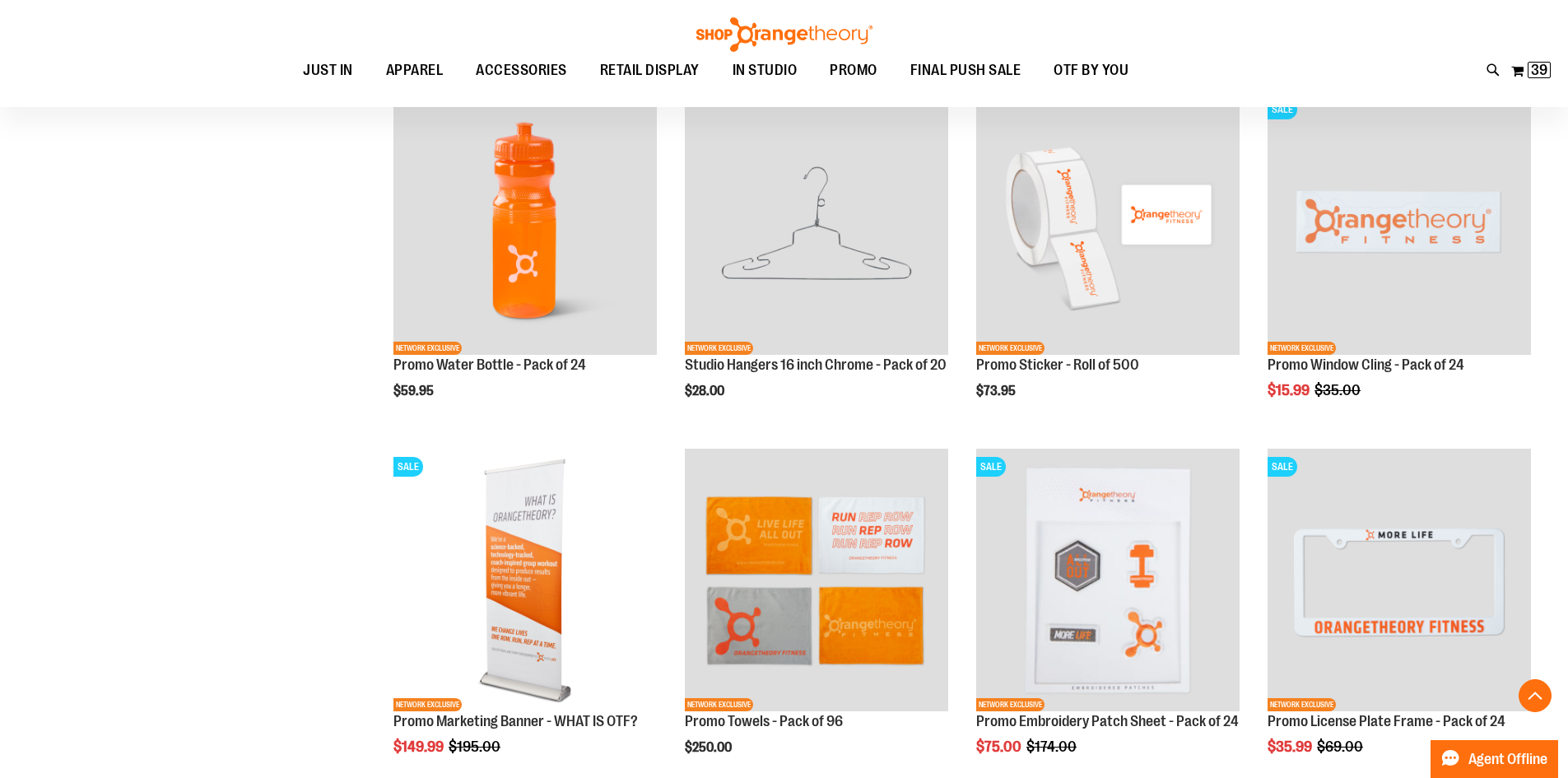
scroll to position [1643, 0]
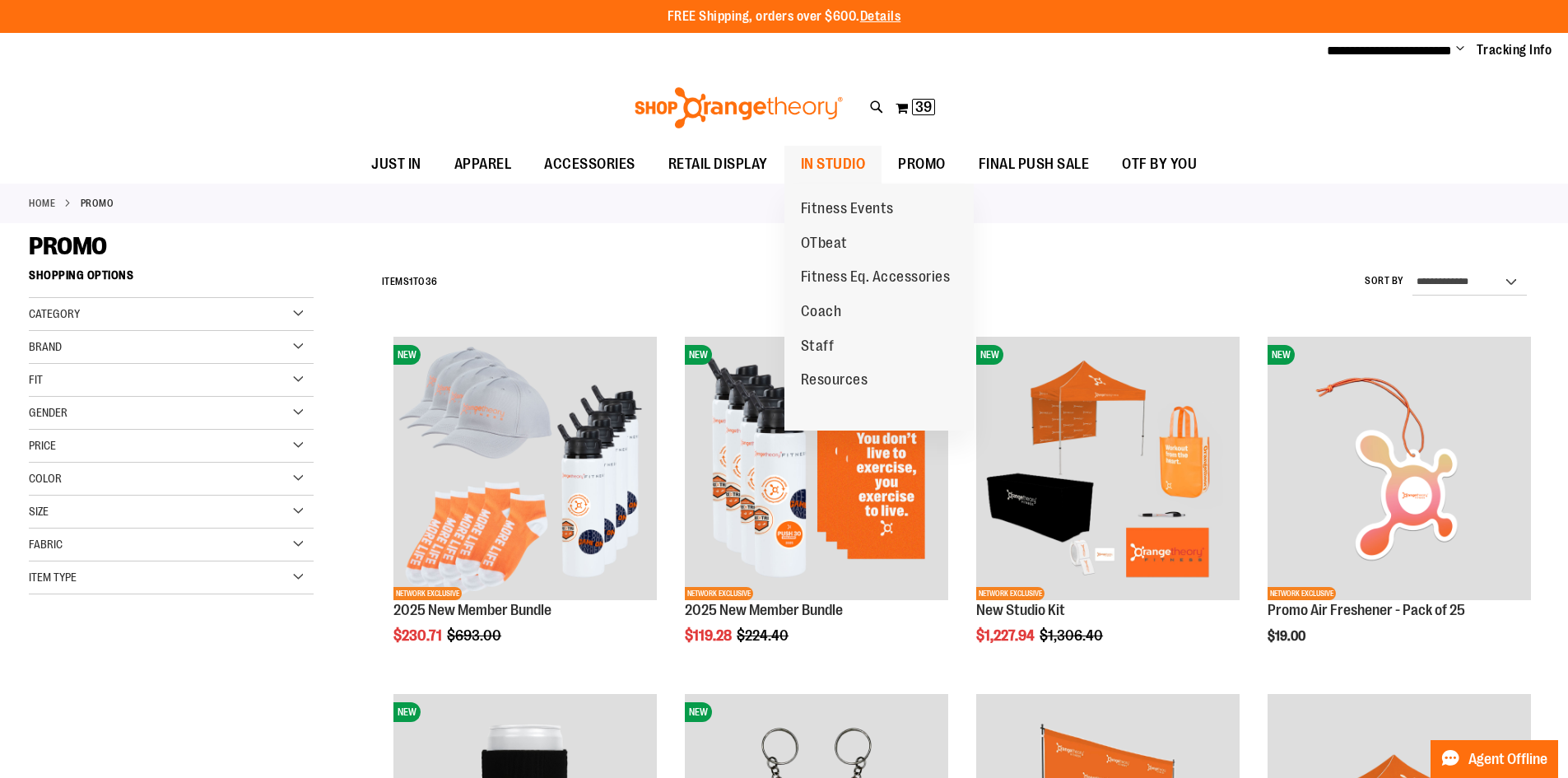
click at [847, 154] on span "IN STUDIO" at bounding box center [833, 164] width 65 height 37
click at [828, 303] on span "Coach" at bounding box center [822, 313] width 41 height 20
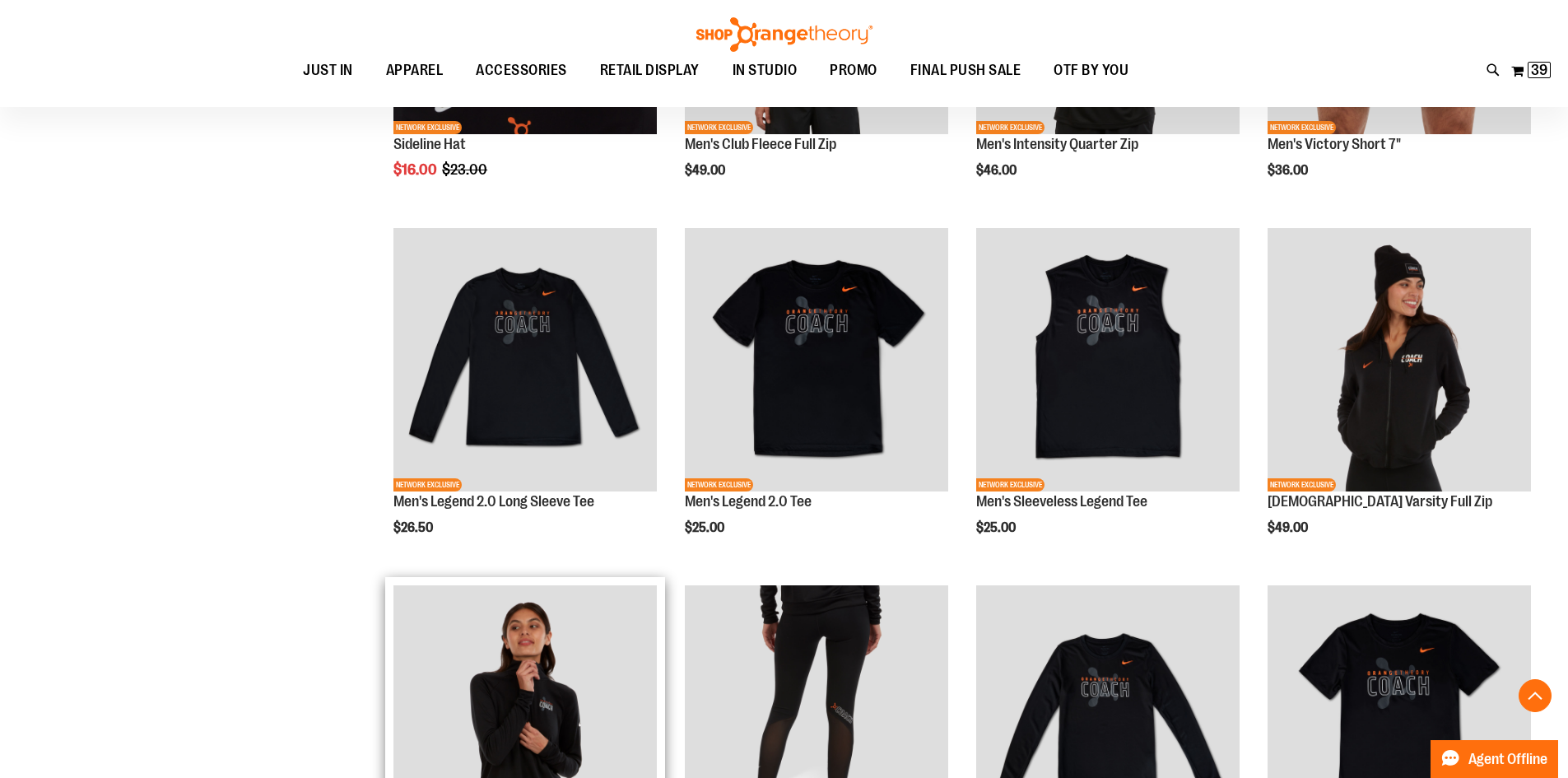
scroll to position [493, 0]
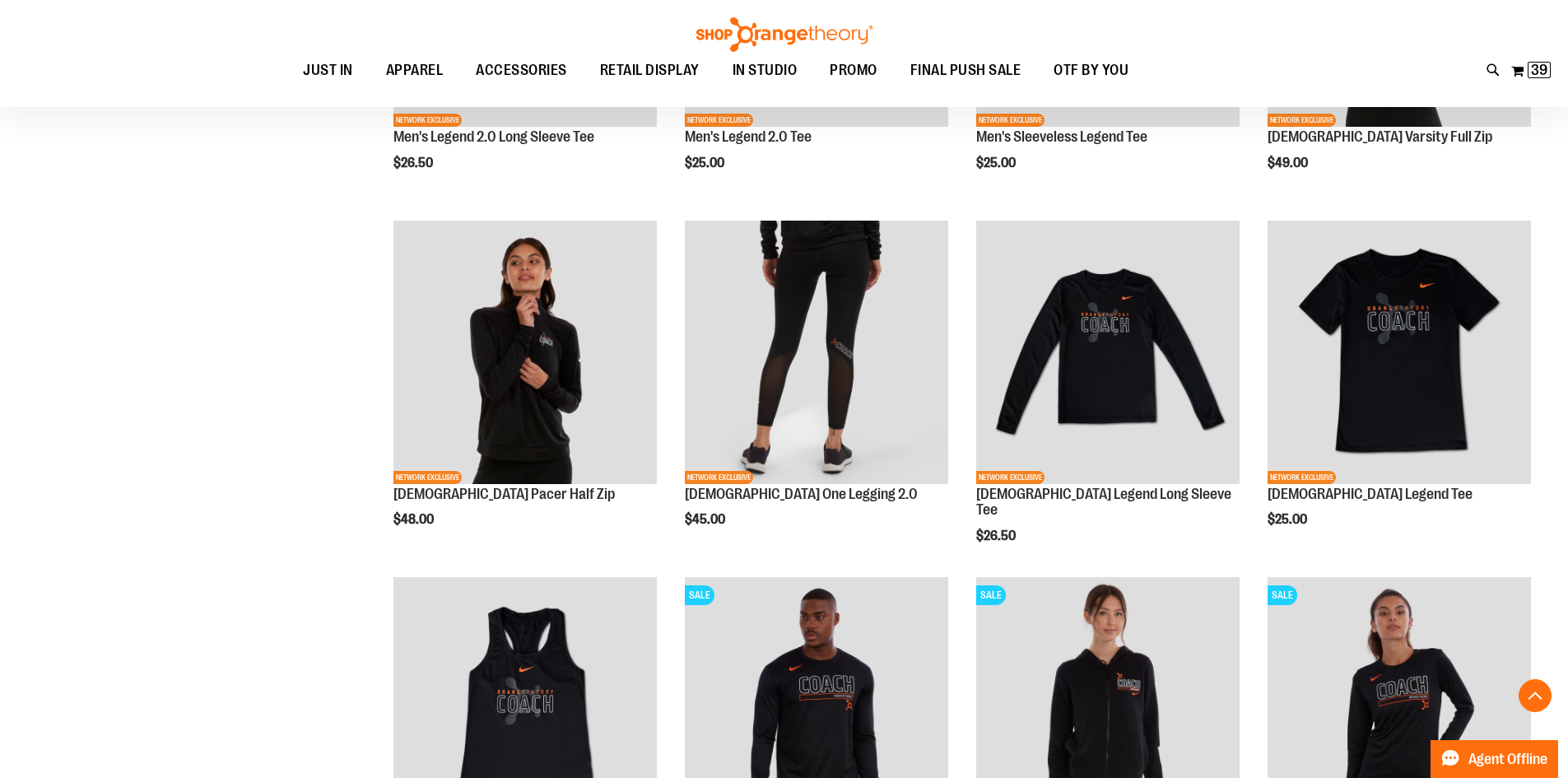
scroll to position [822, 0]
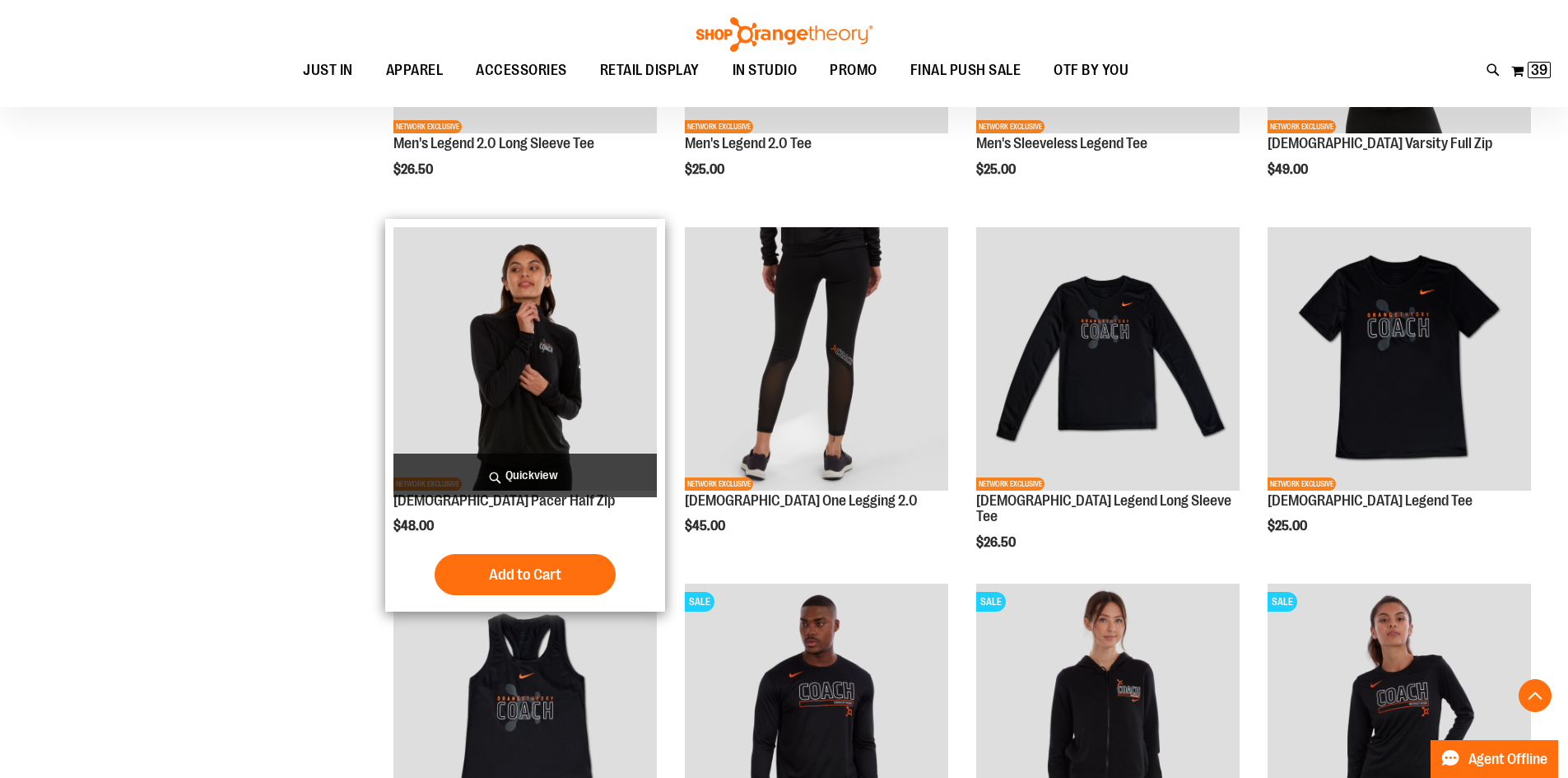
type input "**********"
click at [504, 355] on img "product" at bounding box center [525, 358] width 264 height 264
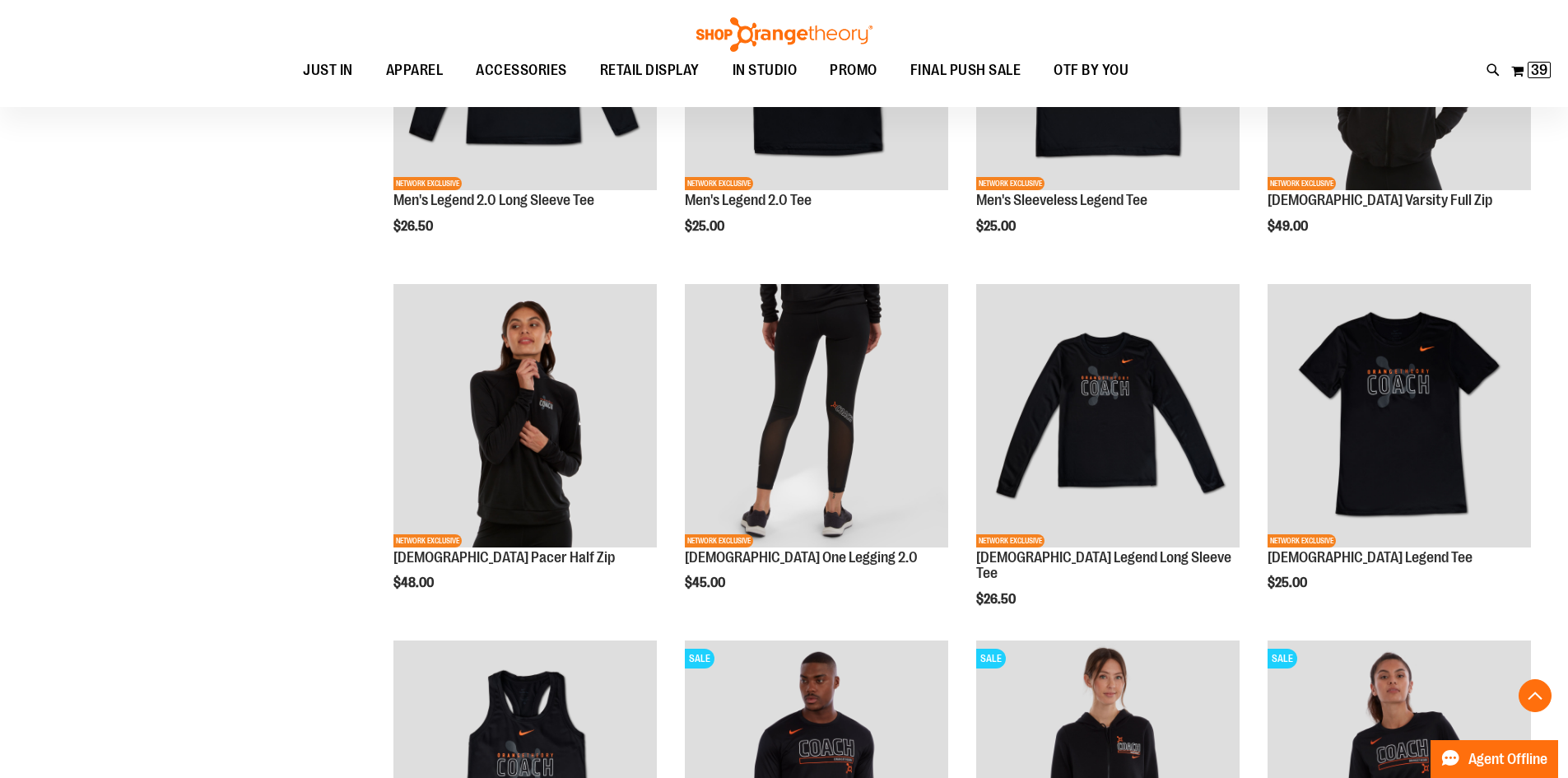
scroll to position [740, 0]
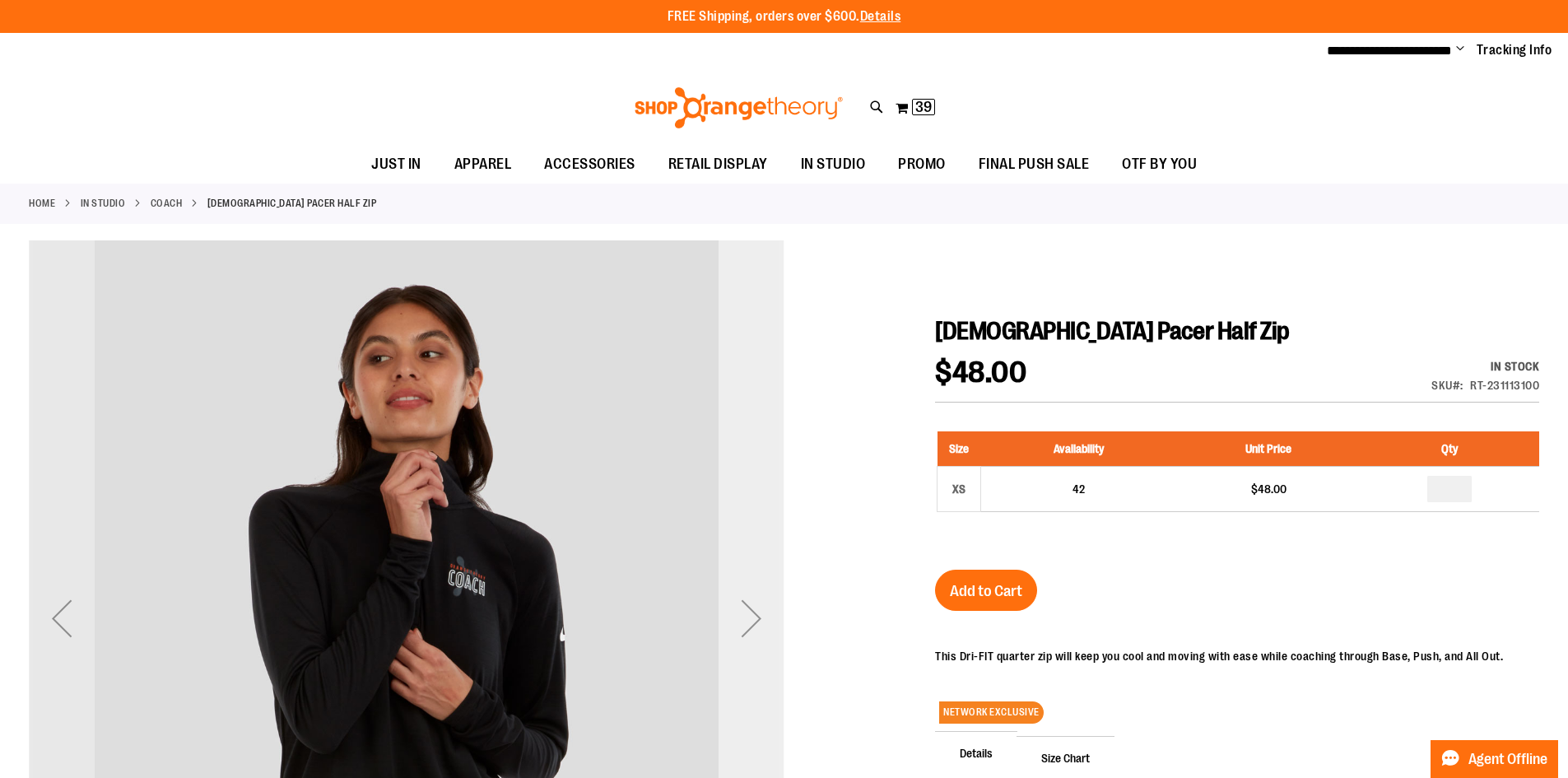
type input "**********"
click at [746, 608] on div "Next" at bounding box center [751, 618] width 66 height 66
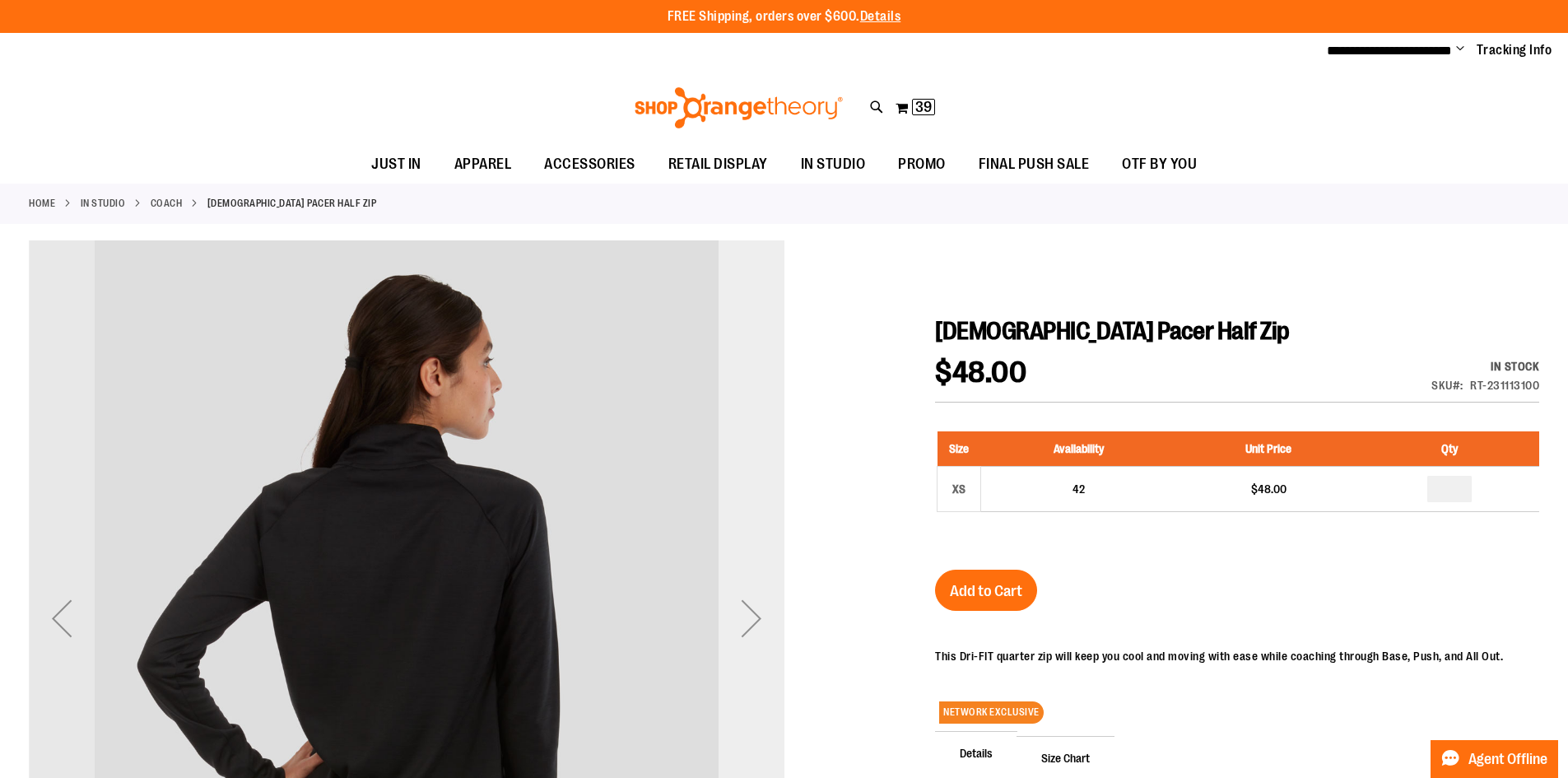
click at [746, 612] on div "Next" at bounding box center [751, 618] width 66 height 66
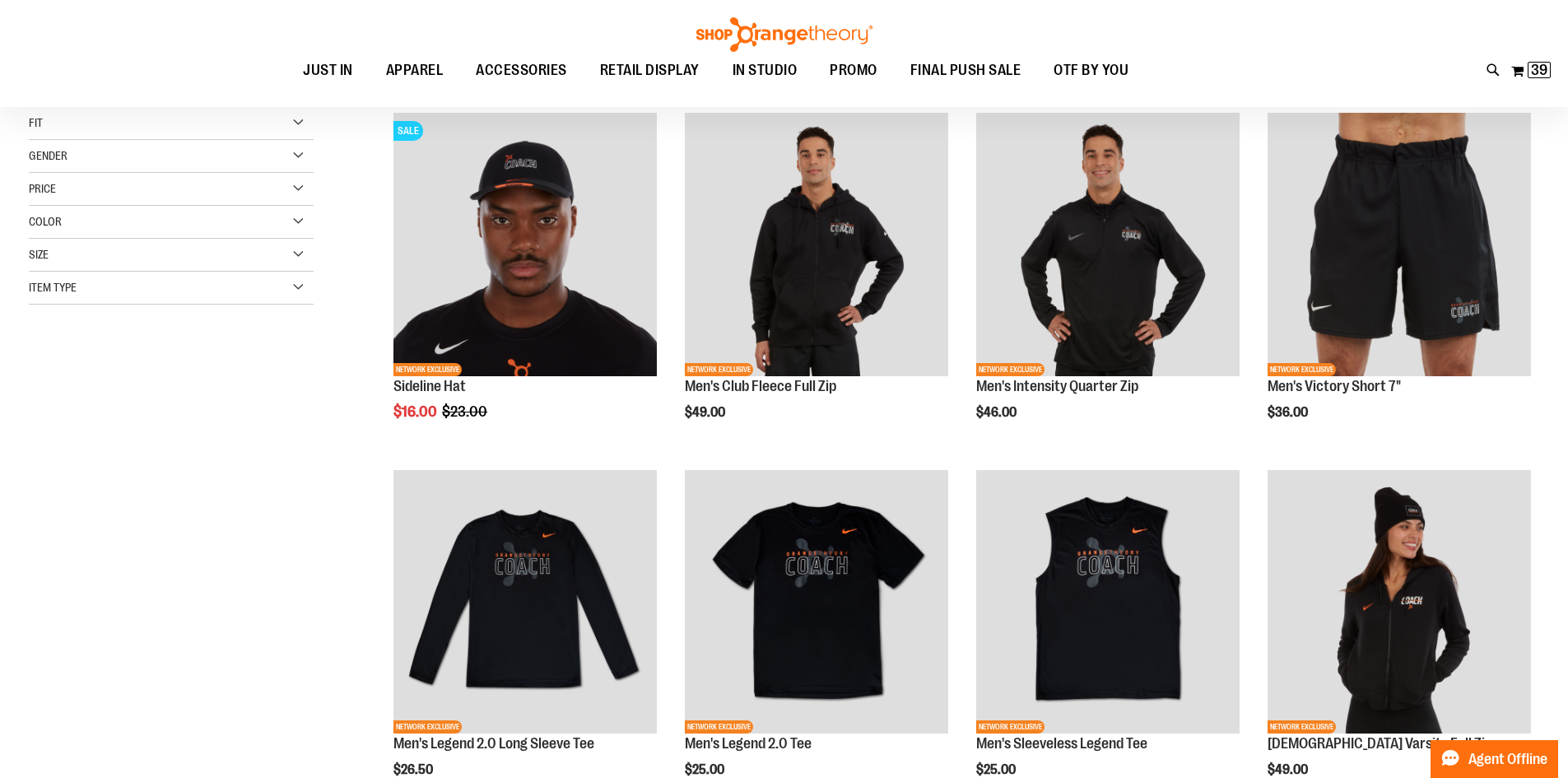
scroll to position [32, 0]
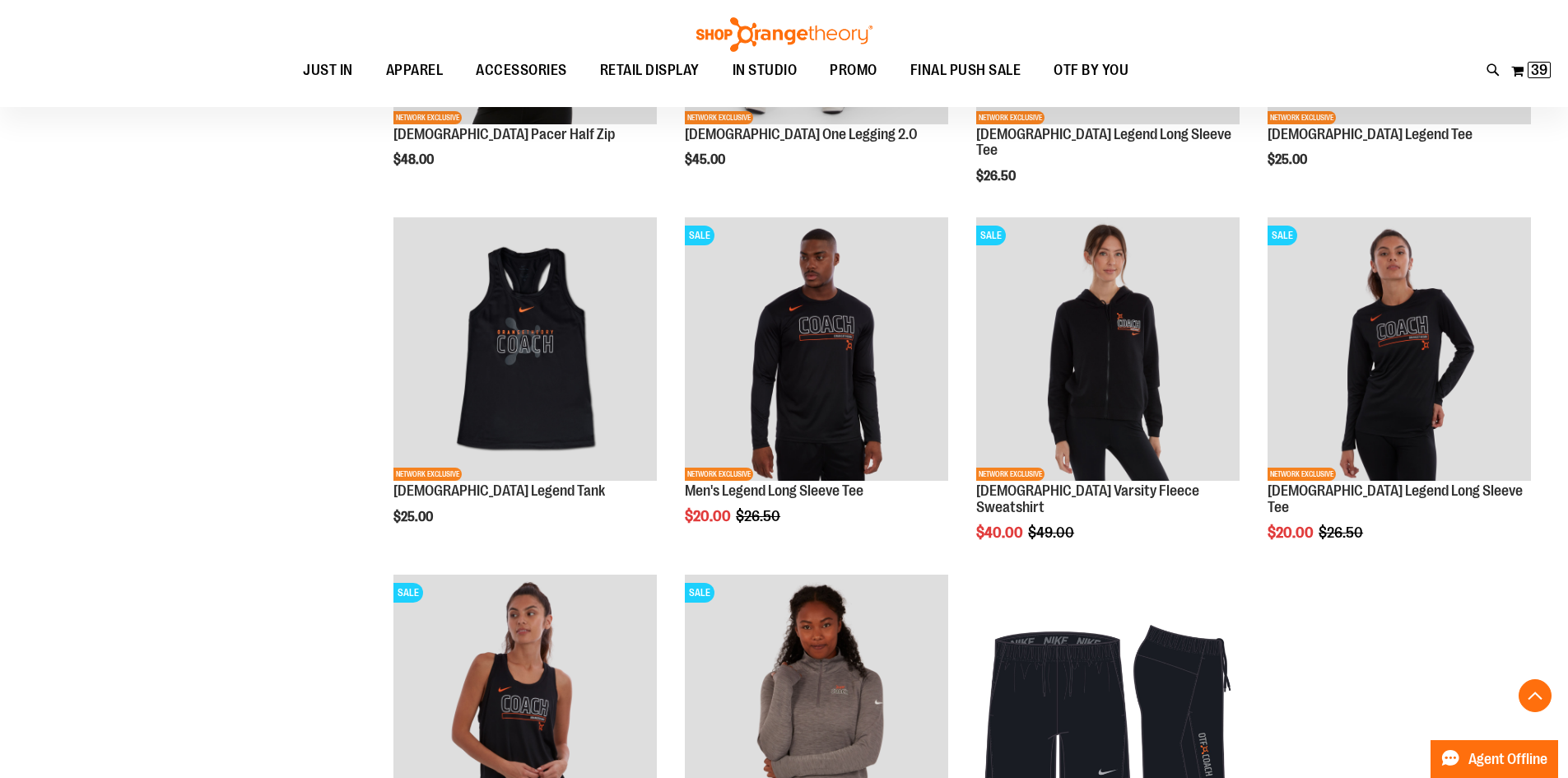
scroll to position [1183, 0]
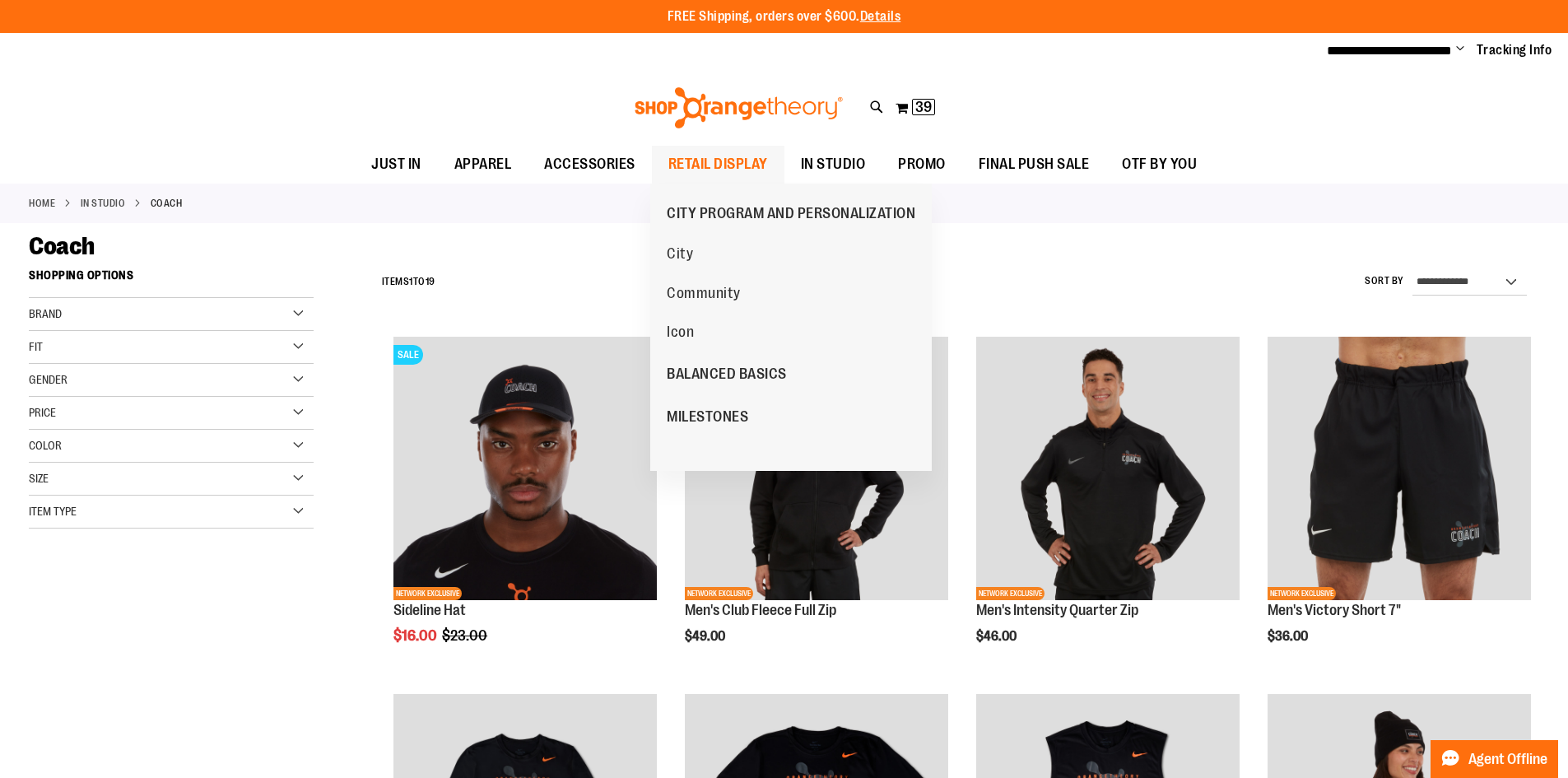
type input "**********"
click at [707, 148] on span "RETAIL DISPLAY" at bounding box center [717, 164] width 100 height 37
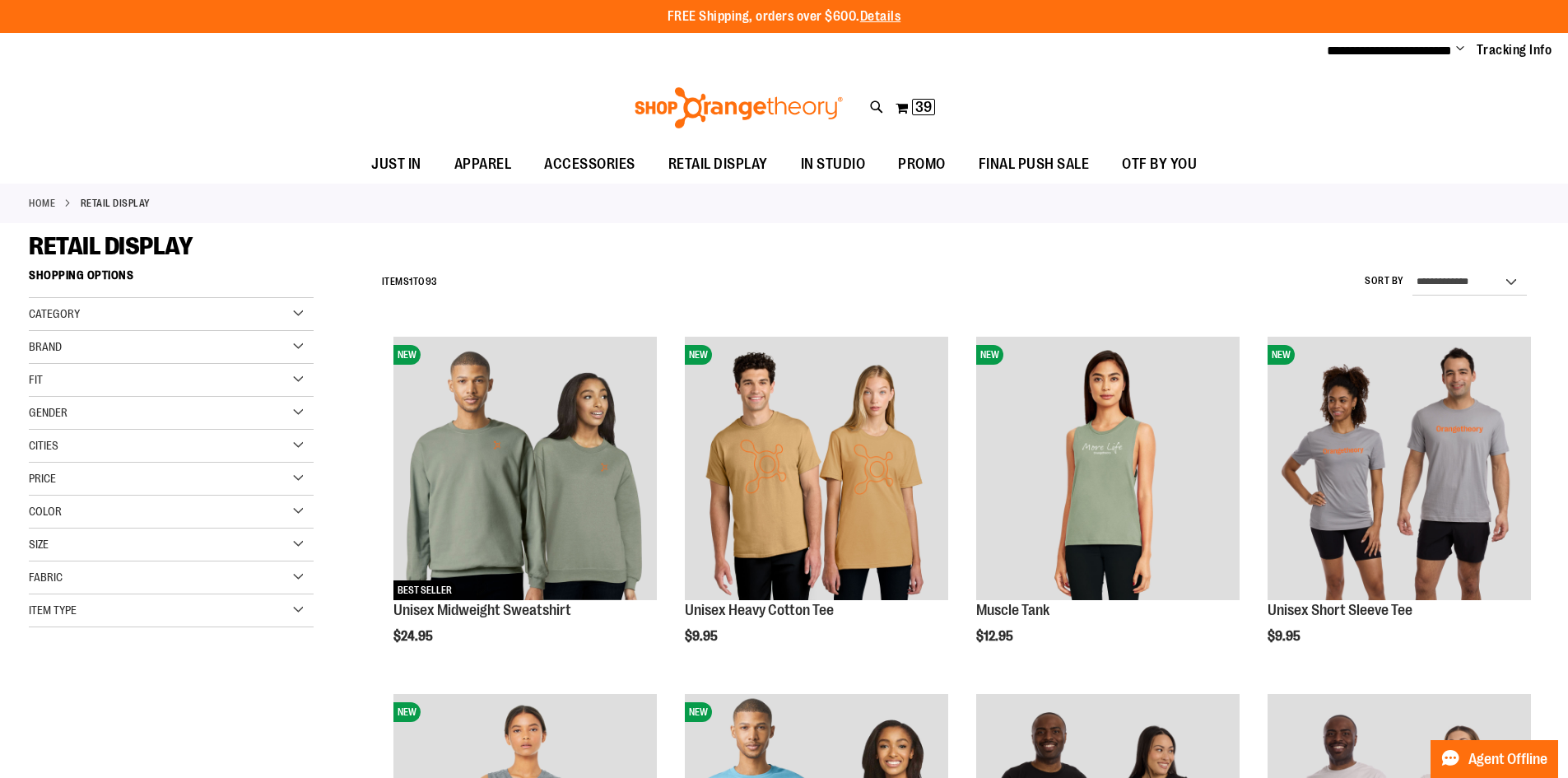
type input "**********"
click at [1173, 288] on div "**********" at bounding box center [956, 282] width 1165 height 43
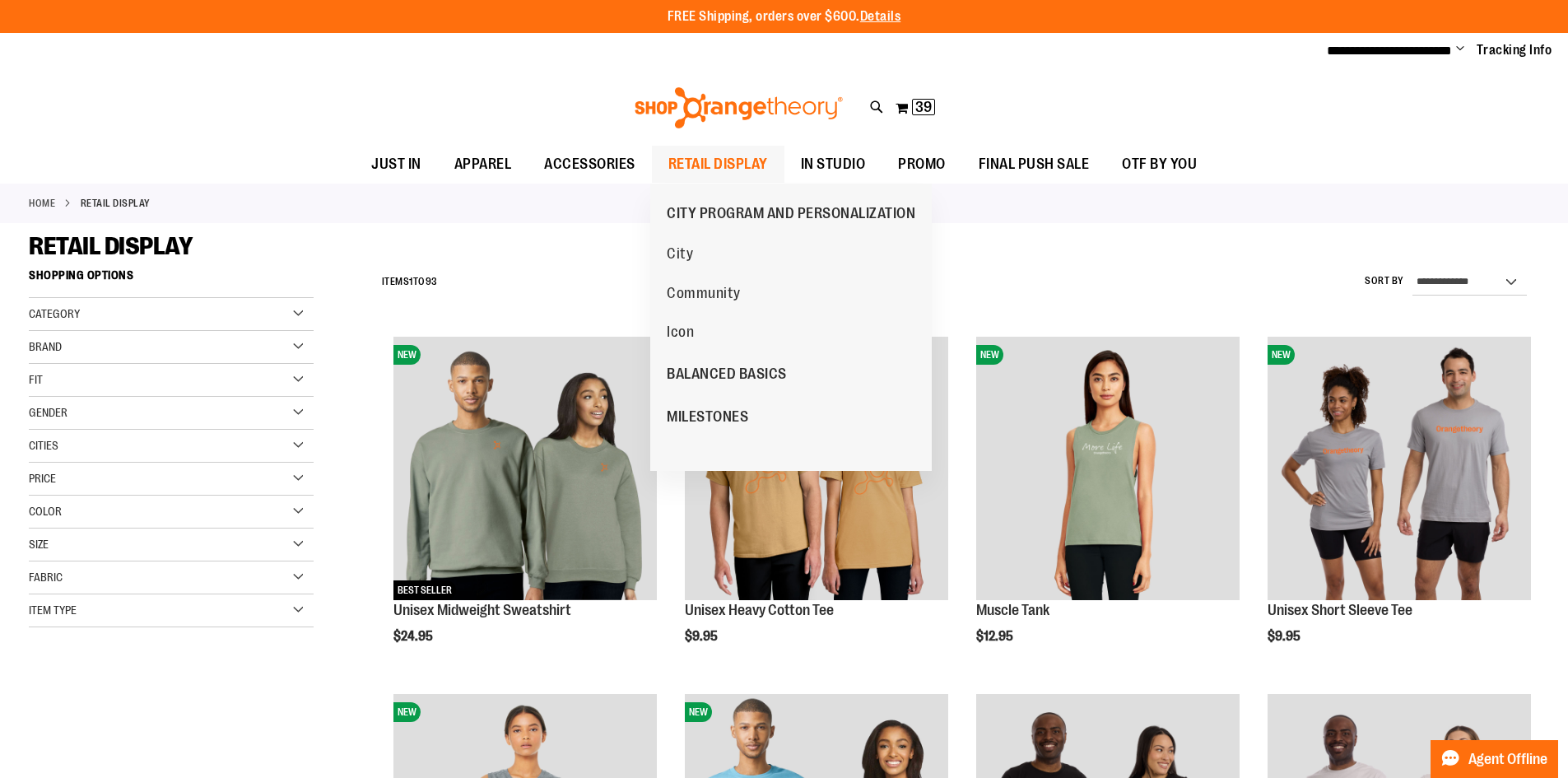
click at [706, 162] on span "RETAIL DISPLAY" at bounding box center [717, 164] width 100 height 37
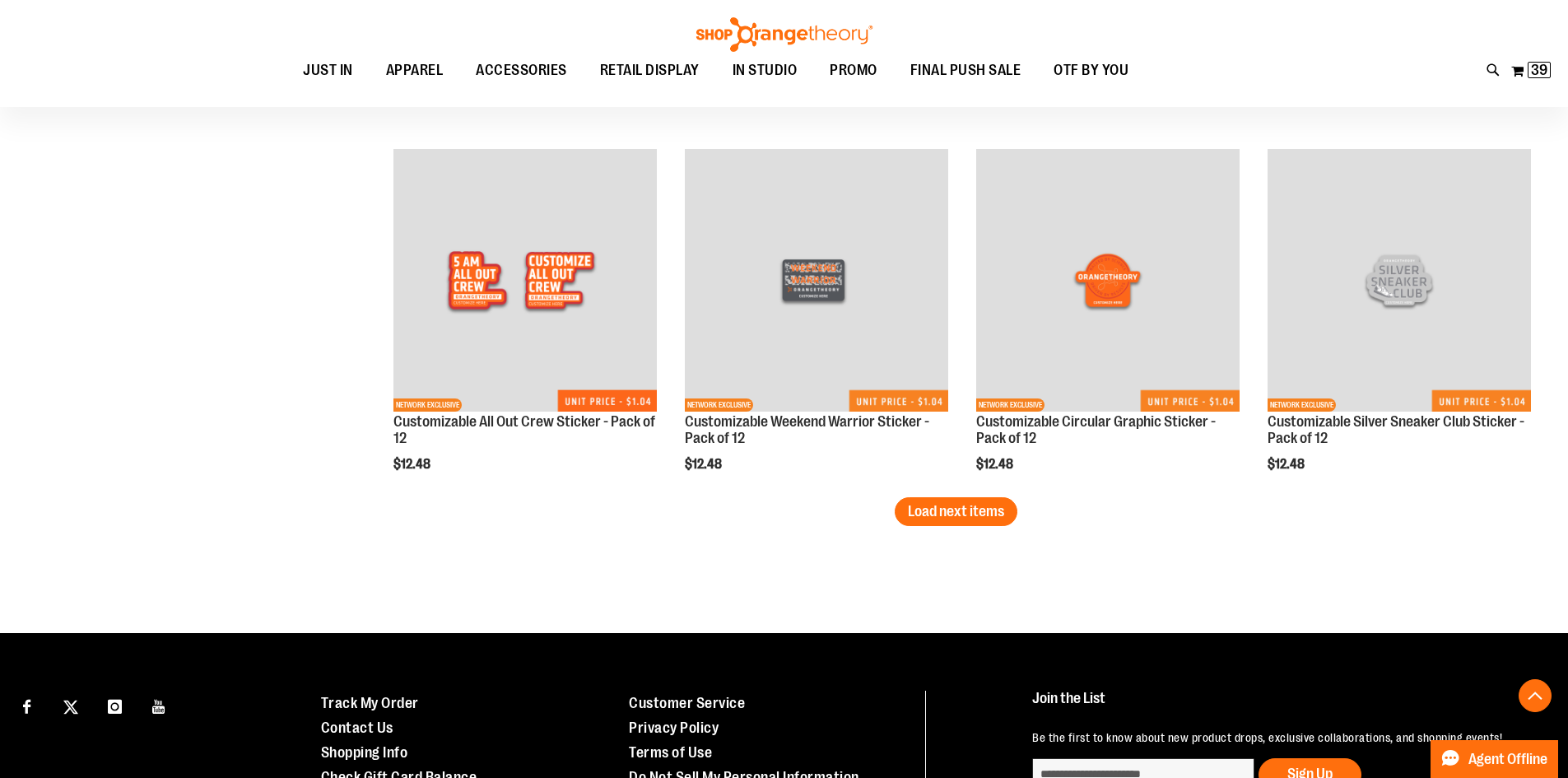
scroll to position [3124, 0]
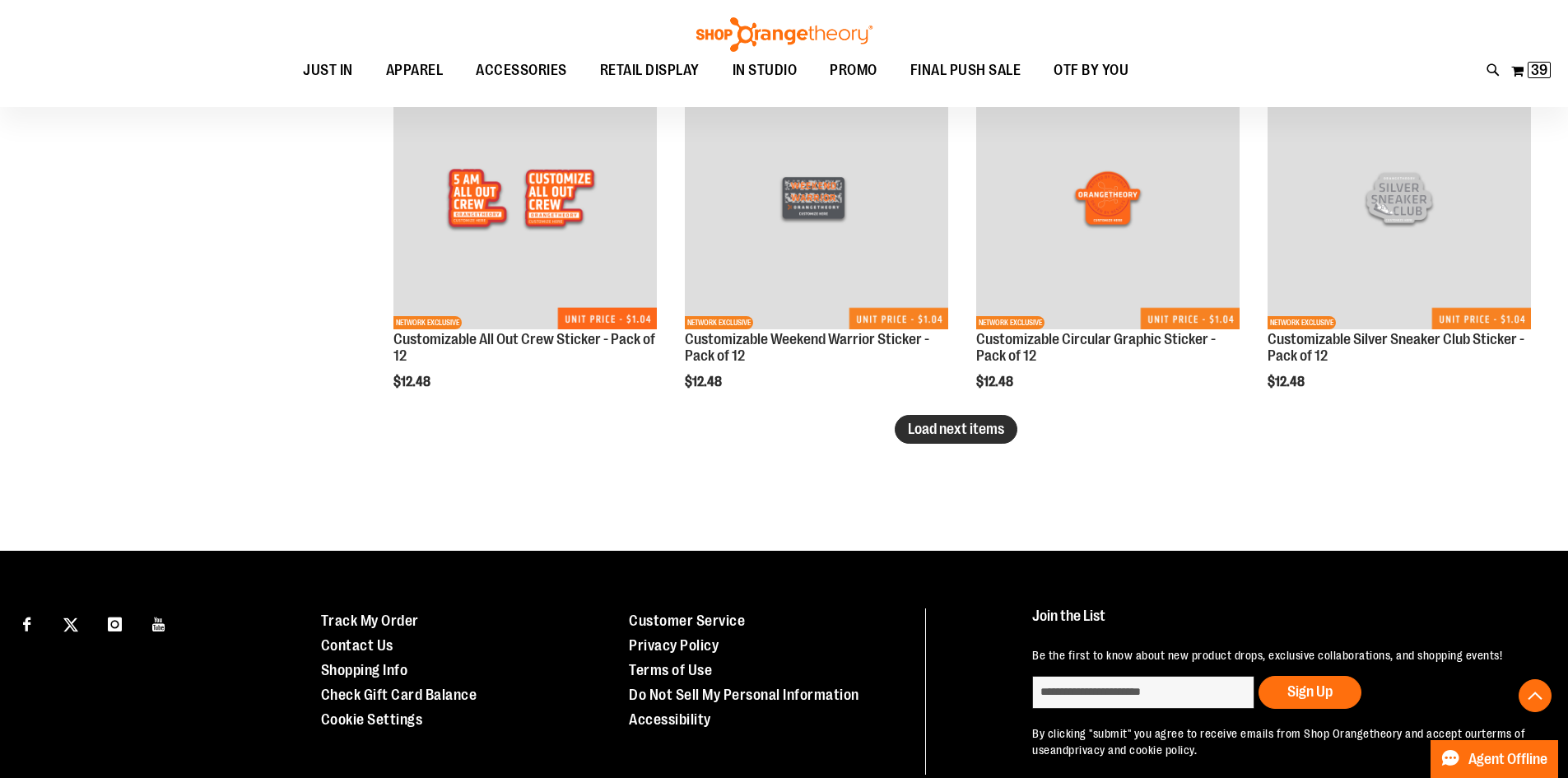
type input "**********"
click at [999, 417] on button "Load next items" at bounding box center [956, 429] width 123 height 29
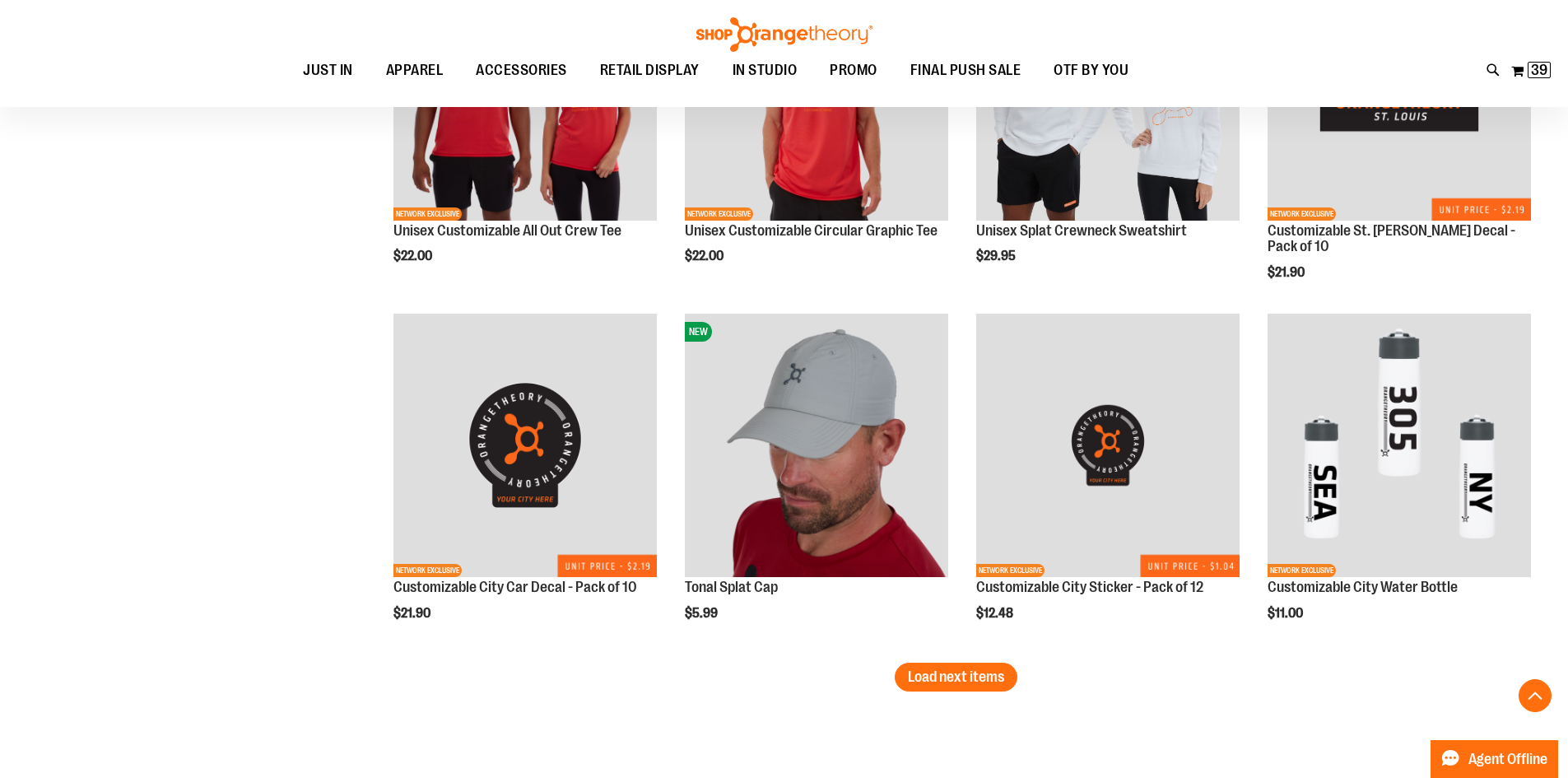
scroll to position [4030, 0]
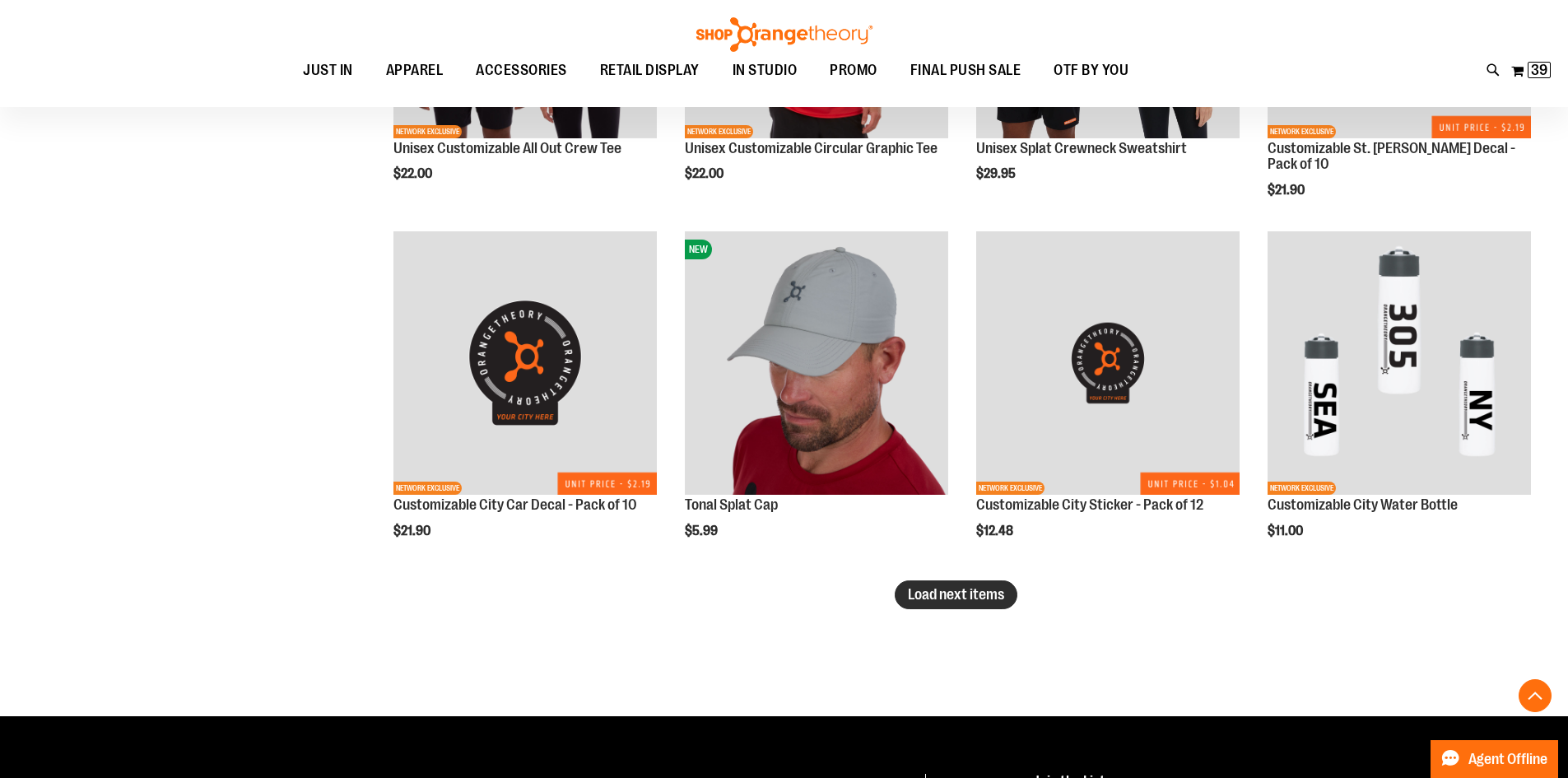
click at [929, 597] on span "Load next items" at bounding box center [955, 594] width 96 height 16
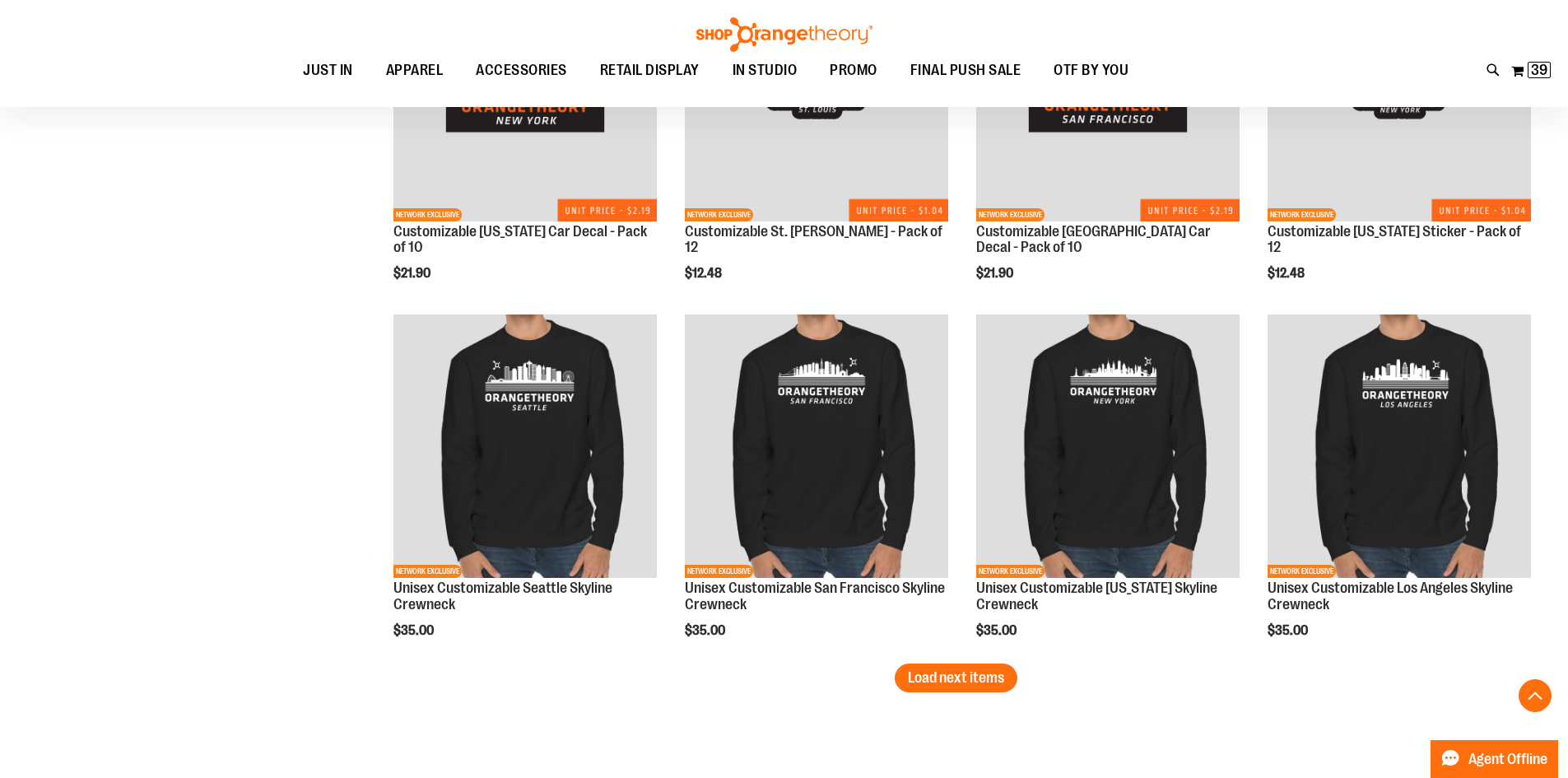
scroll to position [5100, 0]
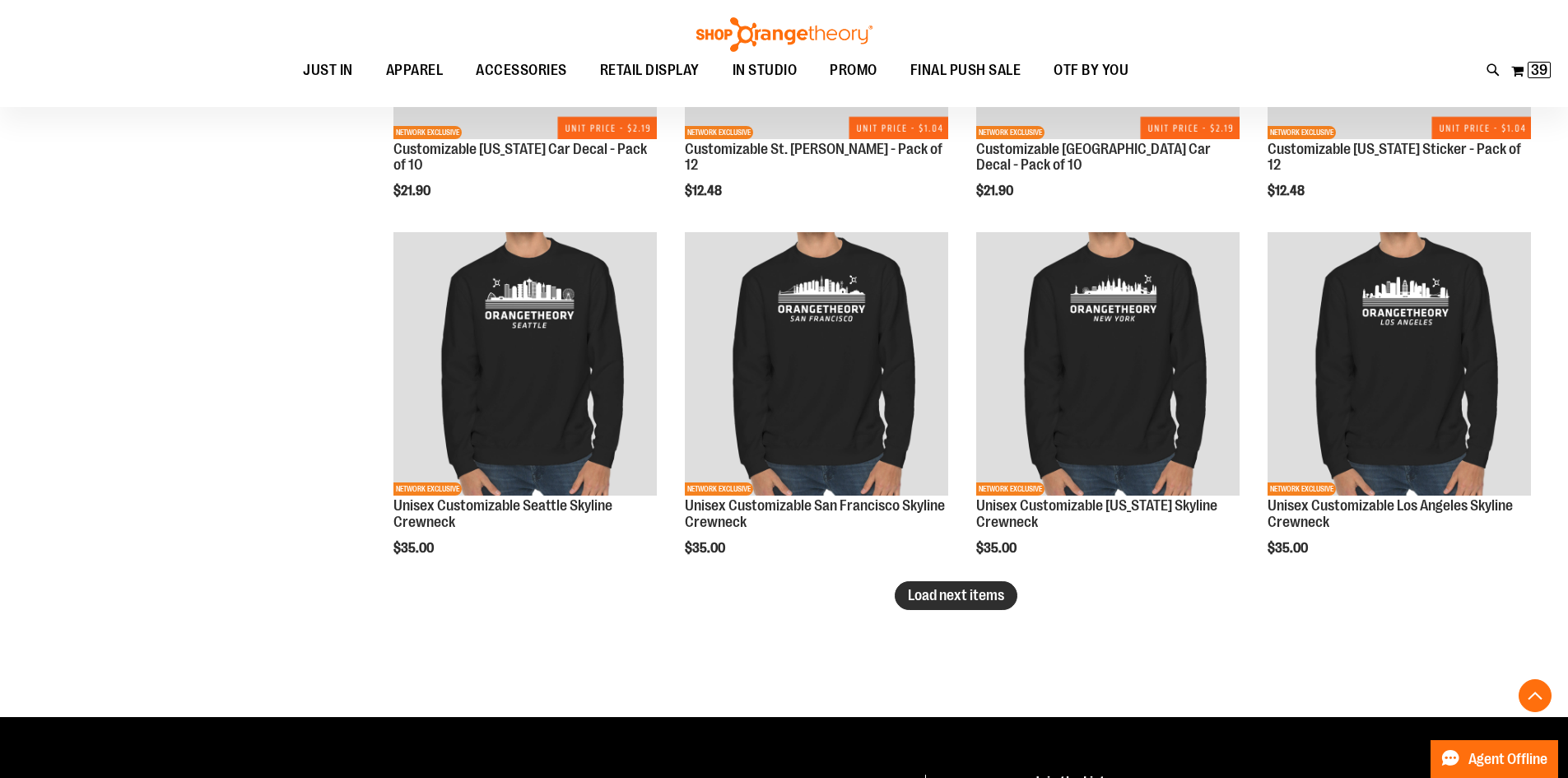
click at [907, 594] on button "Load next items" at bounding box center [956, 595] width 123 height 29
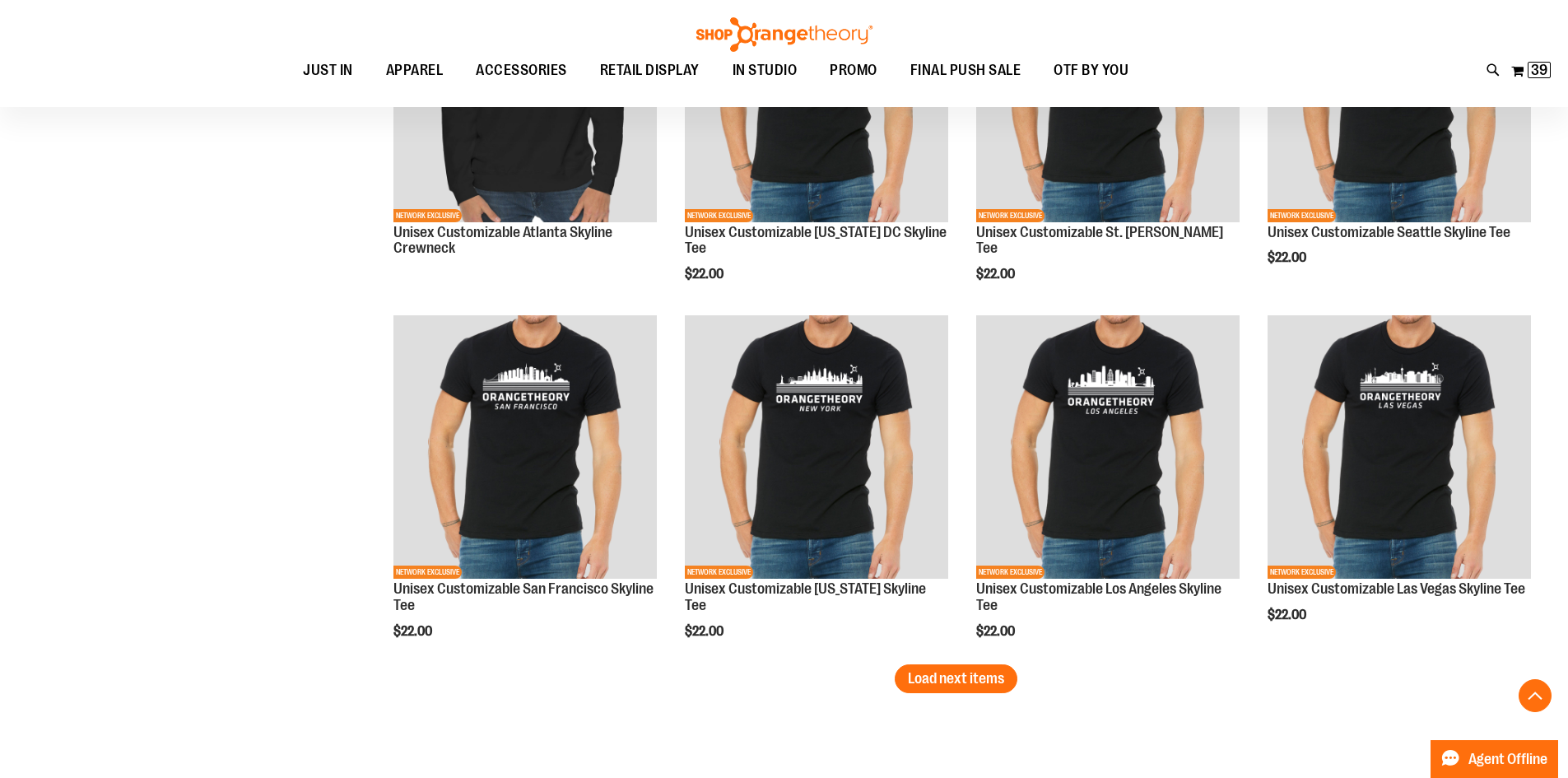
scroll to position [6169, 0]
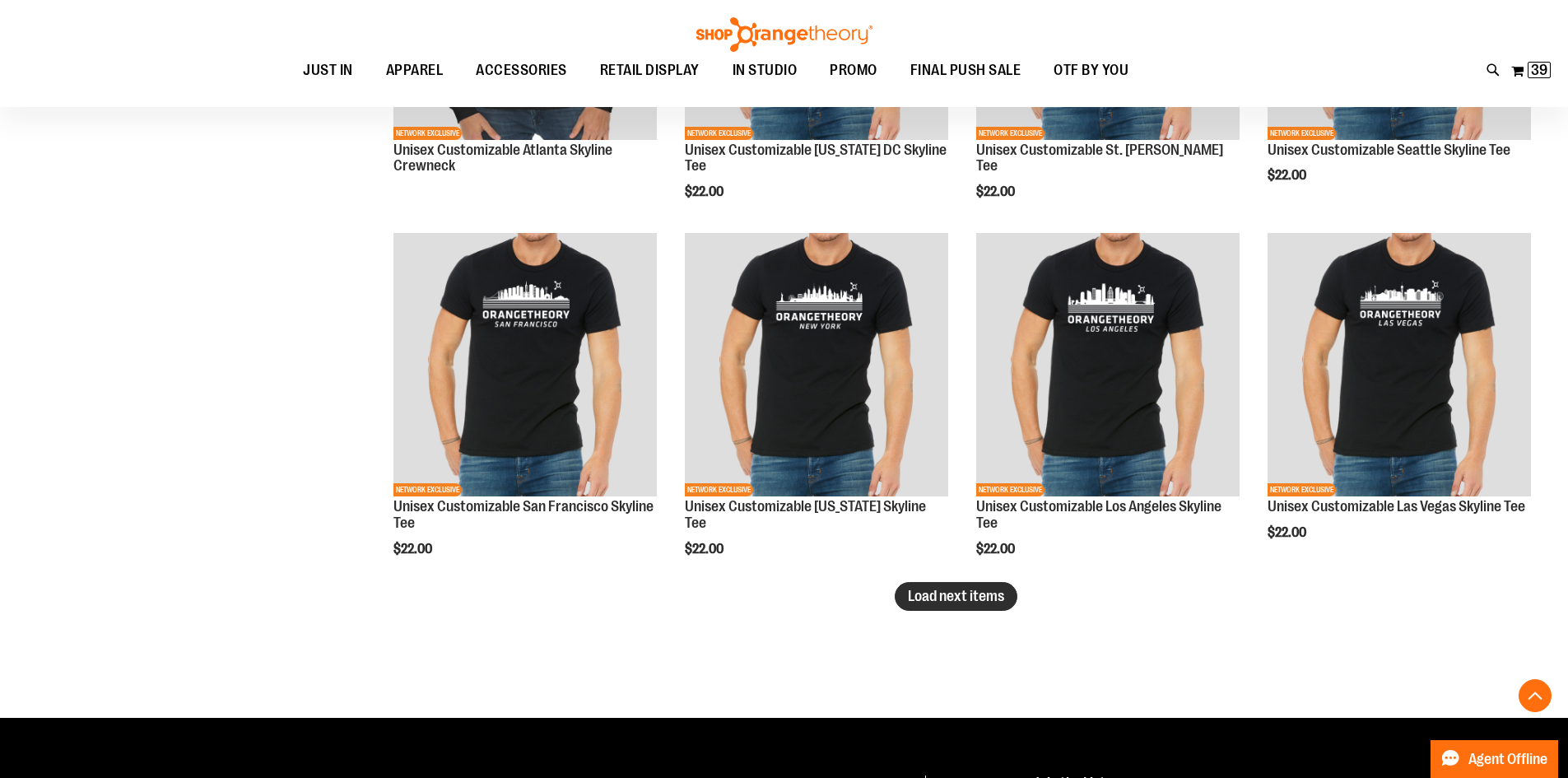
click at [900, 605] on button "Load next items" at bounding box center [956, 596] width 123 height 29
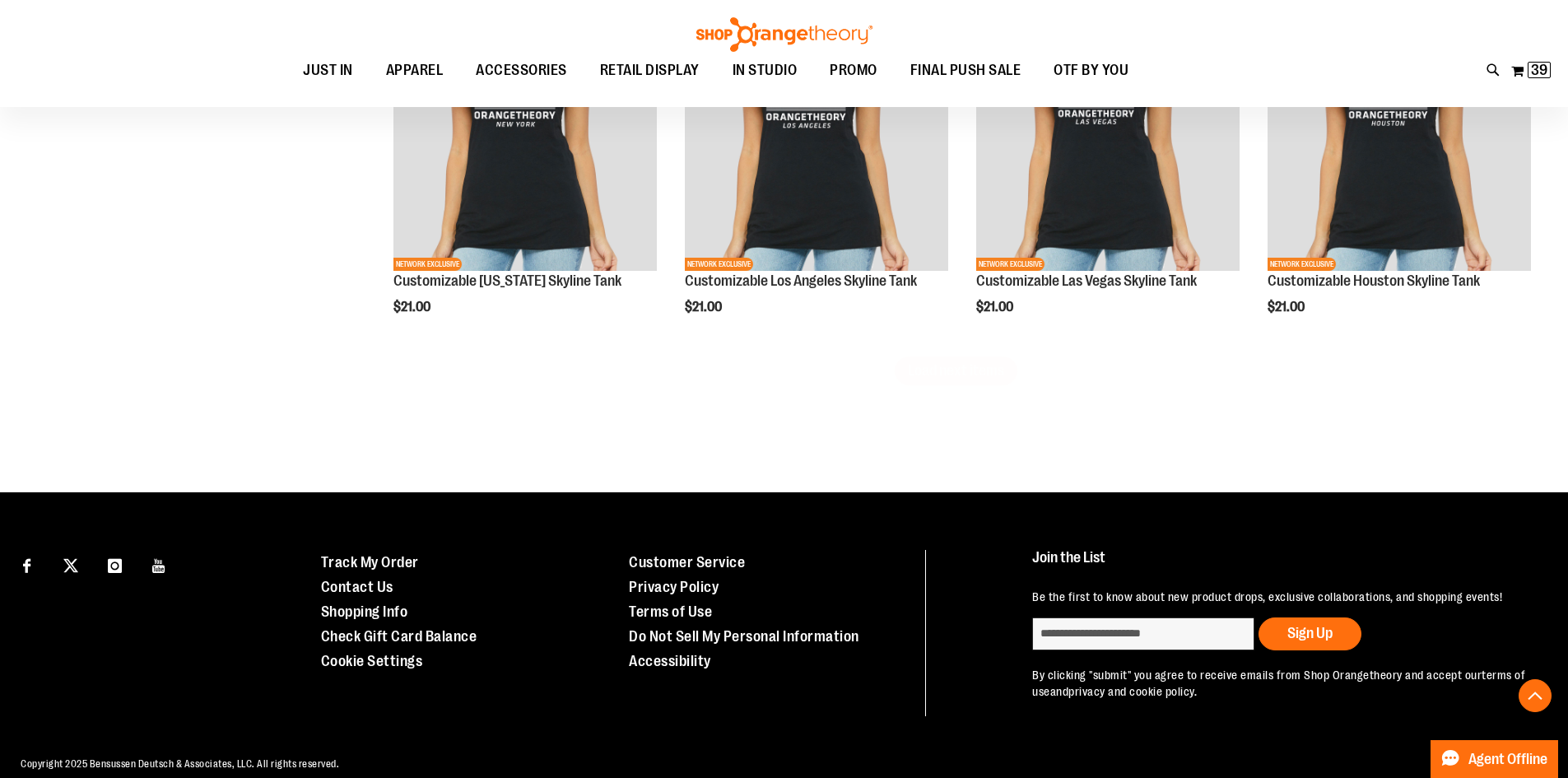
scroll to position [7504, 0]
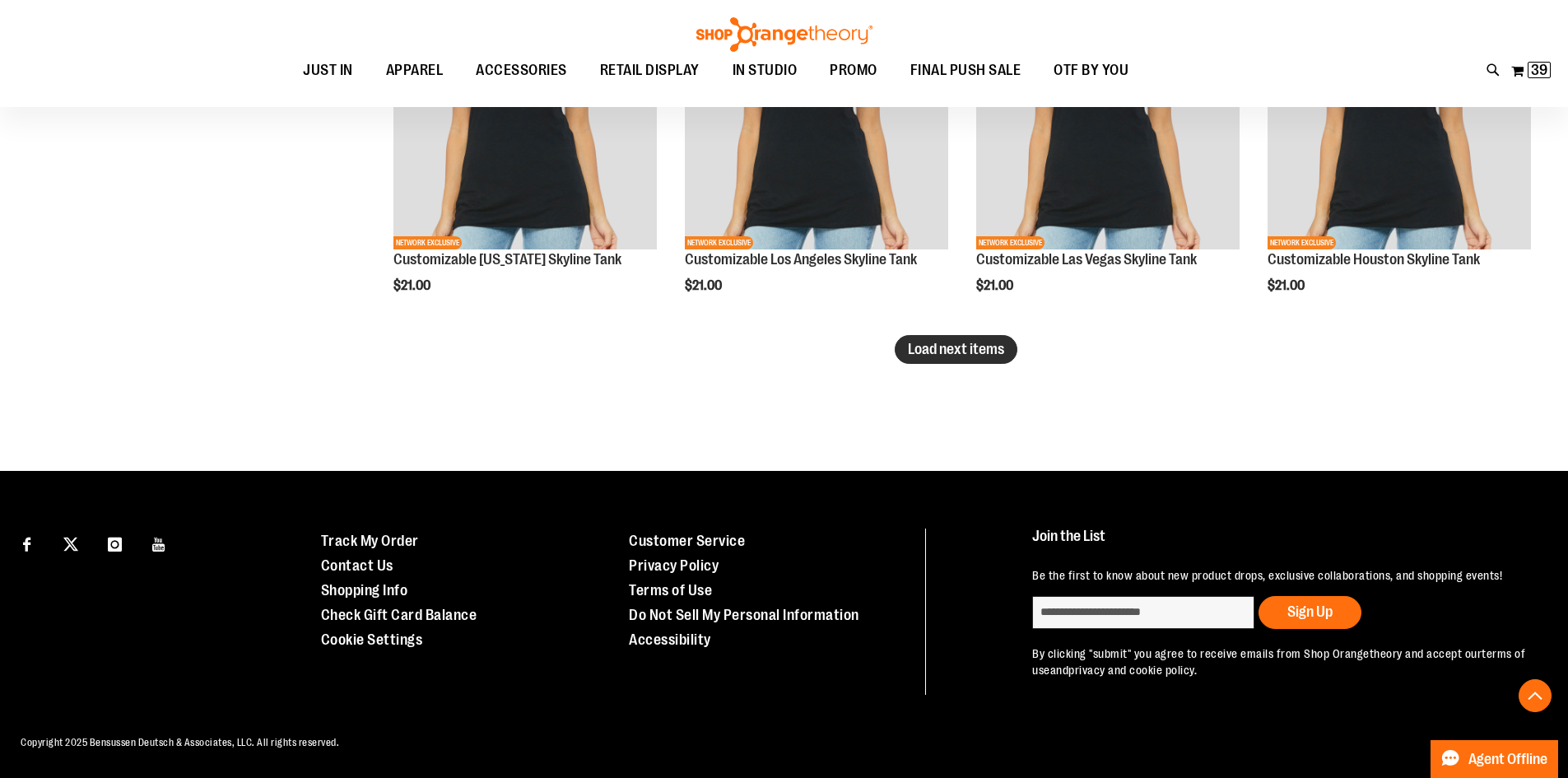
click at [960, 340] on span "Load next items" at bounding box center [955, 348] width 96 height 16
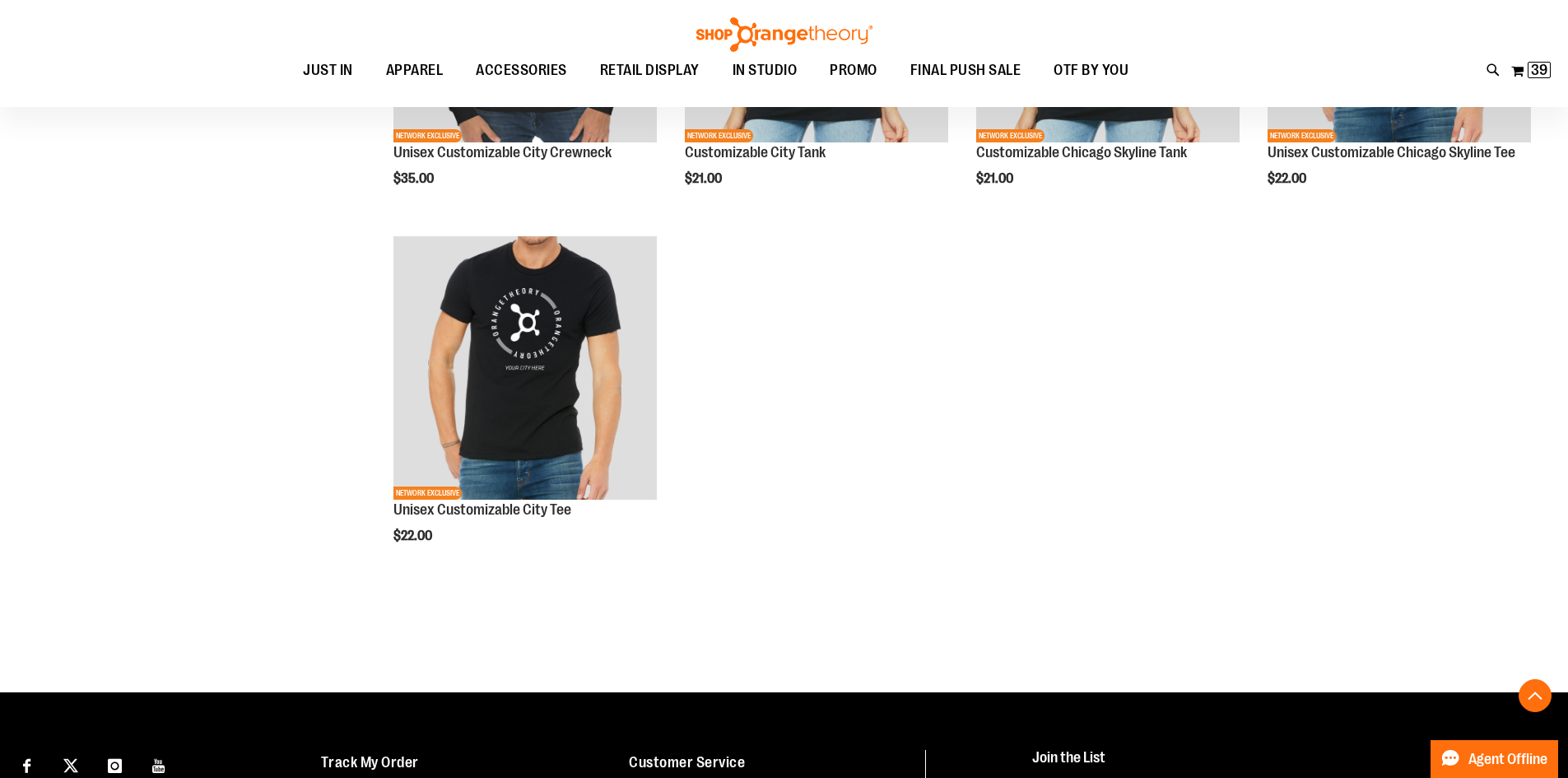
scroll to position [8545, 0]
